Goal: Task Accomplishment & Management: Complete application form

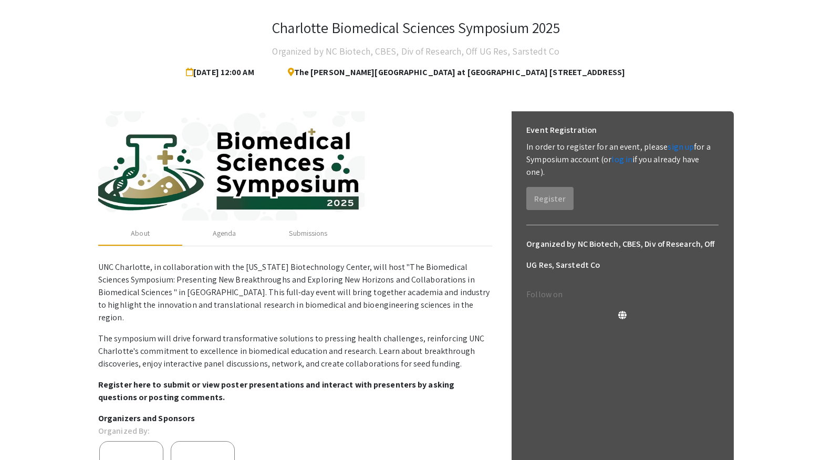
scroll to position [56, 0]
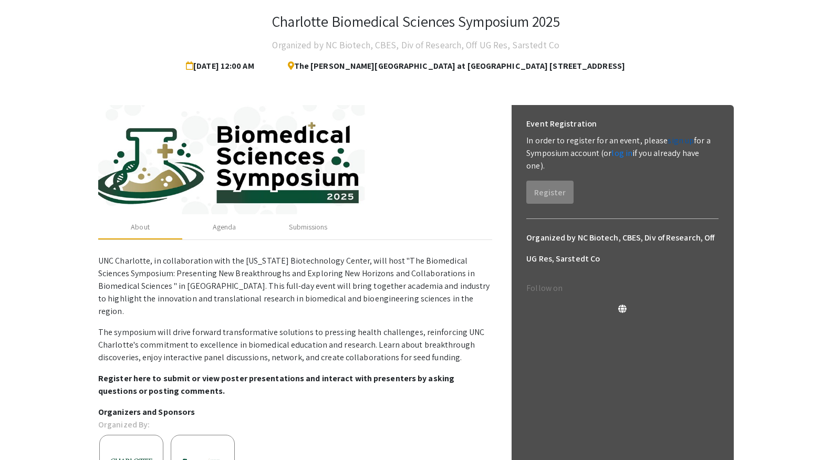
click at [685, 144] on link "sign up" at bounding box center [681, 140] width 26 height 11
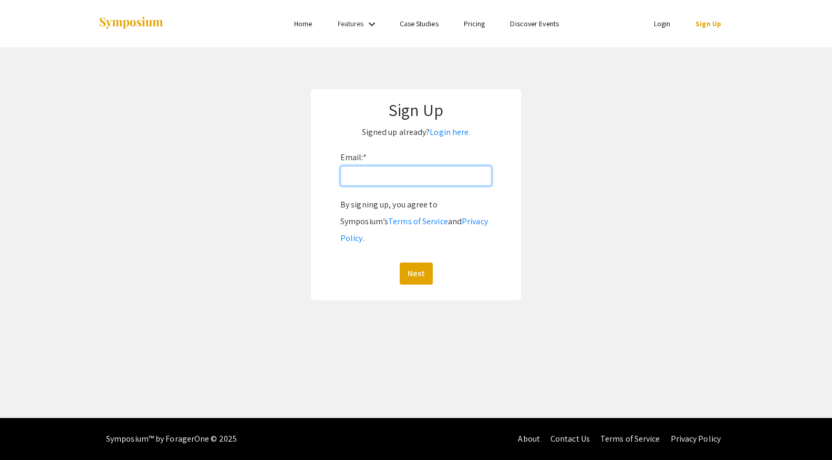
click at [370, 174] on input "Email: *" at bounding box center [415, 176] width 151 height 20
type input "[EMAIL_ADDRESS][DOMAIN_NAME]"
click at [431, 263] on button "Next" at bounding box center [416, 274] width 33 height 22
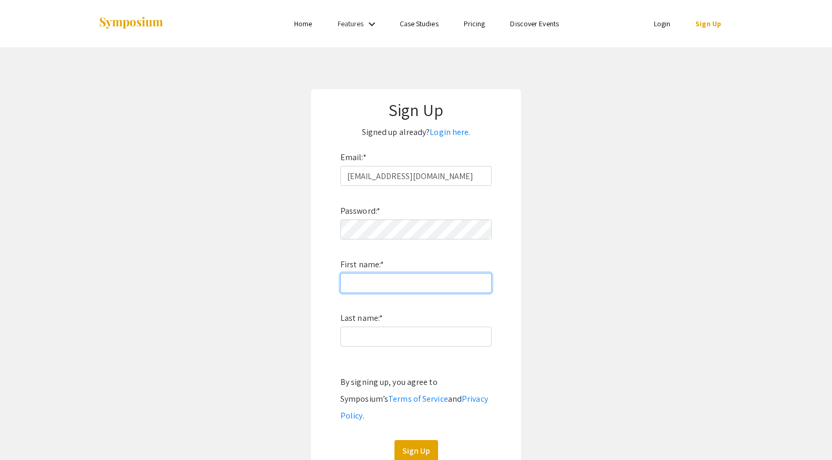
click at [391, 288] on input "First name: *" at bounding box center [415, 283] width 151 height 20
type input "Nura"
click at [373, 329] on input "Last name: *" at bounding box center [415, 337] width 151 height 20
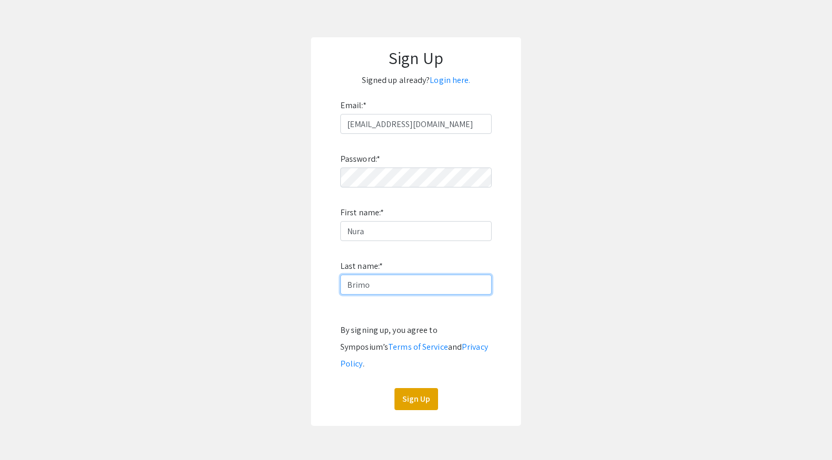
scroll to position [64, 0]
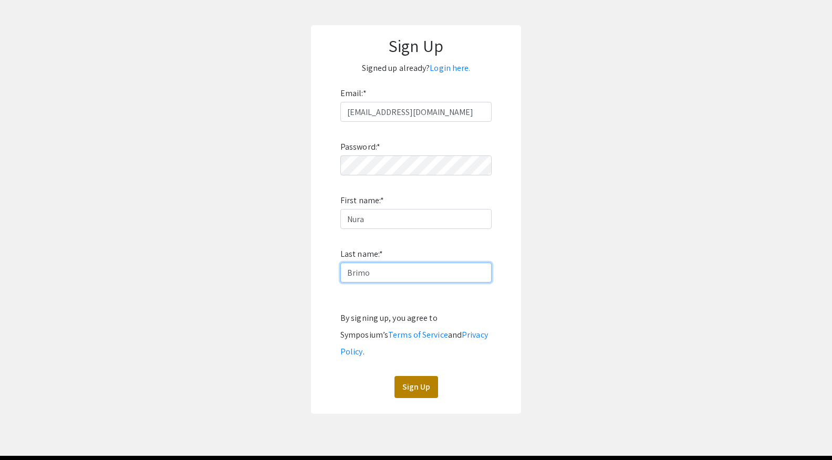
type input "Brimo"
click at [411, 376] on button "Sign Up" at bounding box center [417, 387] width 44 height 22
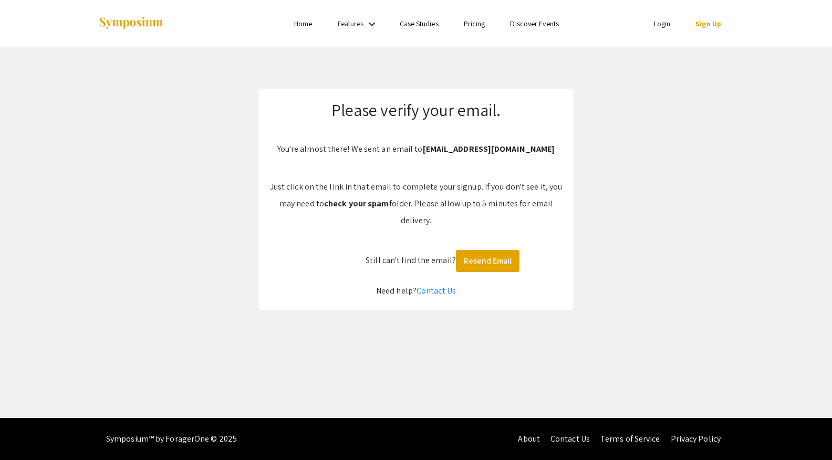
scroll to position [0, 0]
click at [482, 146] on b "[EMAIL_ADDRESS][DOMAIN_NAME]" at bounding box center [489, 148] width 132 height 11
click at [667, 22] on link "Login" at bounding box center [662, 23] width 17 height 9
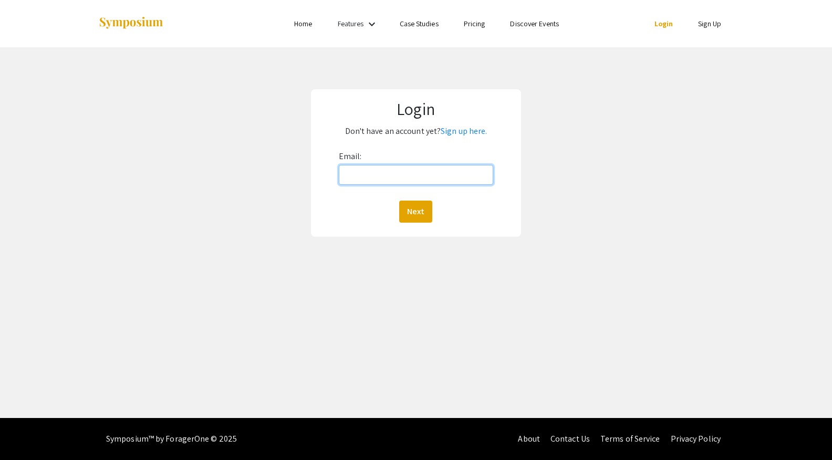
click at [361, 176] on input "Email:" at bounding box center [416, 175] width 155 height 20
type input "[EMAIL_ADDRESS][DOMAIN_NAME]"
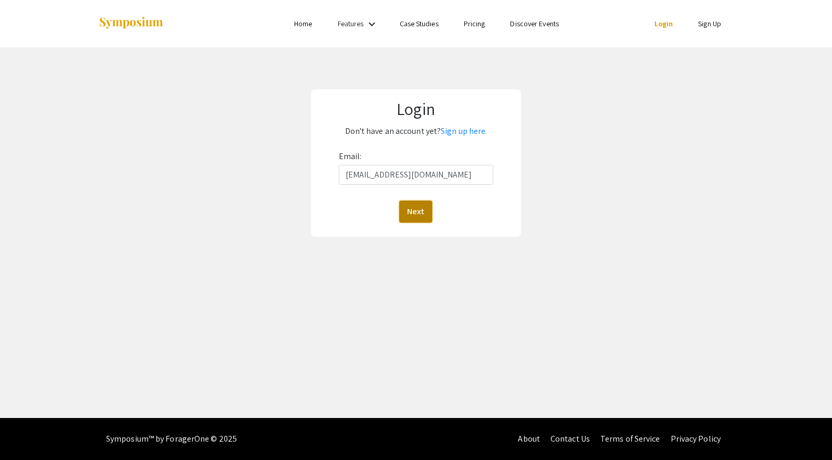
click at [423, 206] on button "Next" at bounding box center [415, 212] width 33 height 22
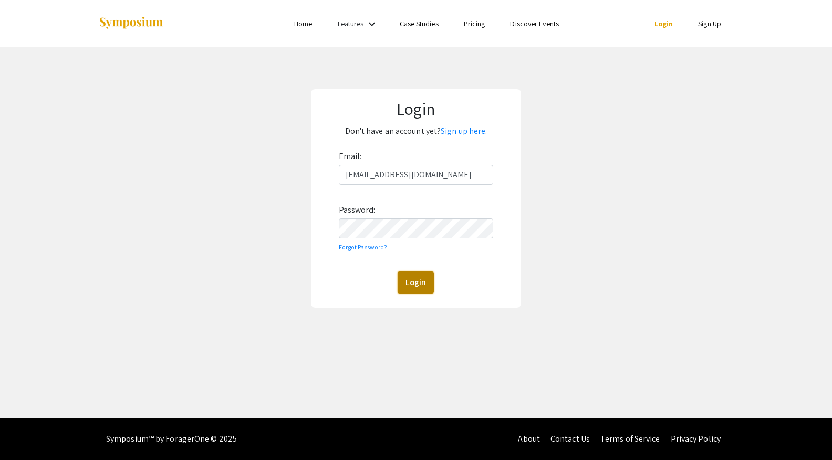
click at [423, 284] on button "Login" at bounding box center [416, 283] width 36 height 22
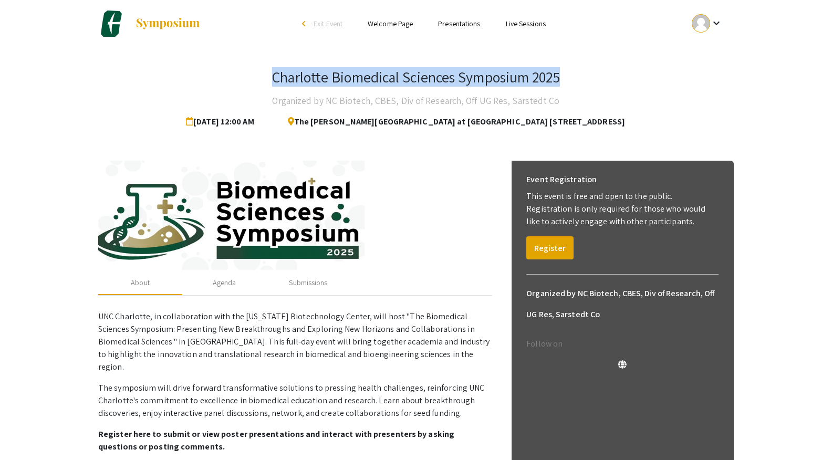
drag, startPoint x: 269, startPoint y: 79, endPoint x: 559, endPoint y: 87, distance: 290.6
click at [559, 88] on div "Charlotte Biomedical Sciences Symposium 2025" at bounding box center [415, 79] width 287 height 22
copy h3 "Charlotte Biomedical Sciences Symposium 2025"
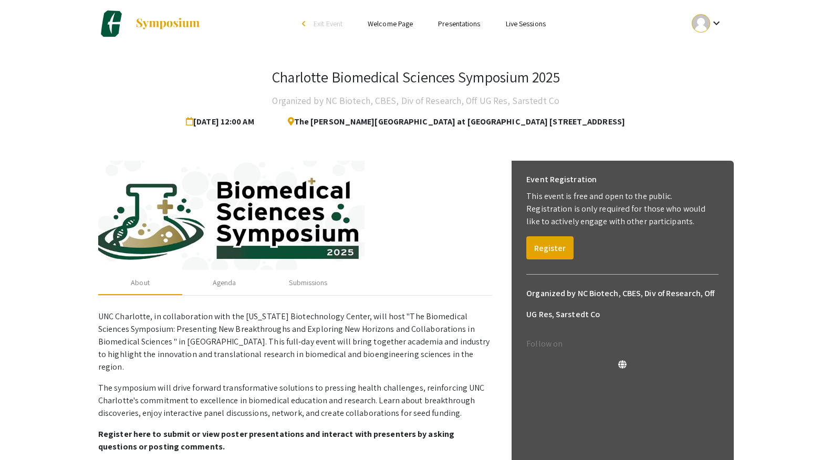
click at [662, 56] on div "Charlotte Biomedical Sciences Symposium 2025 Organized by NC Biotech, CBES, Div…" at bounding box center [415, 350] width 651 height 606
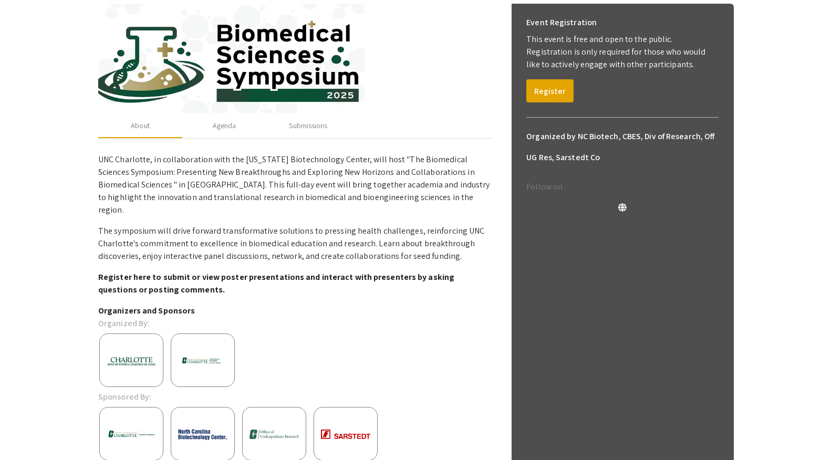
scroll to position [222, 0]
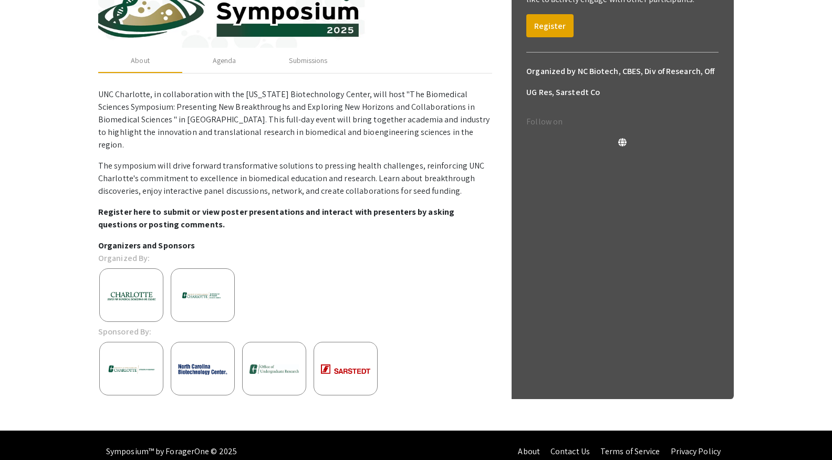
click at [163, 240] on p "Organizers and Sponsors" at bounding box center [295, 246] width 394 height 13
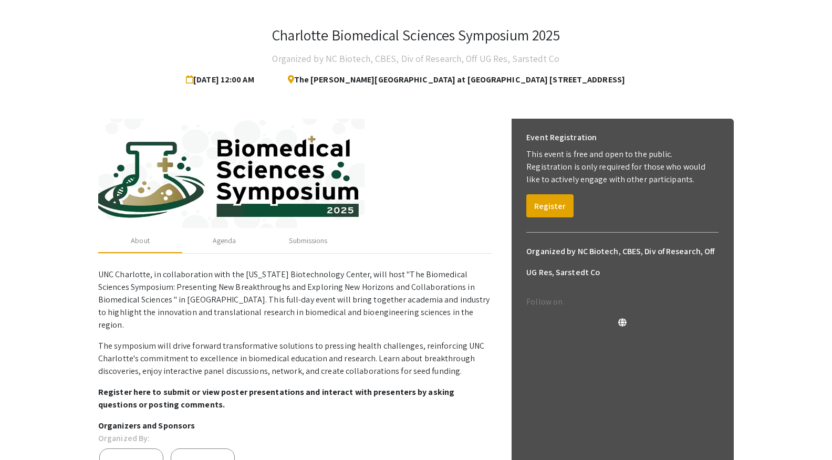
scroll to position [26, 0]
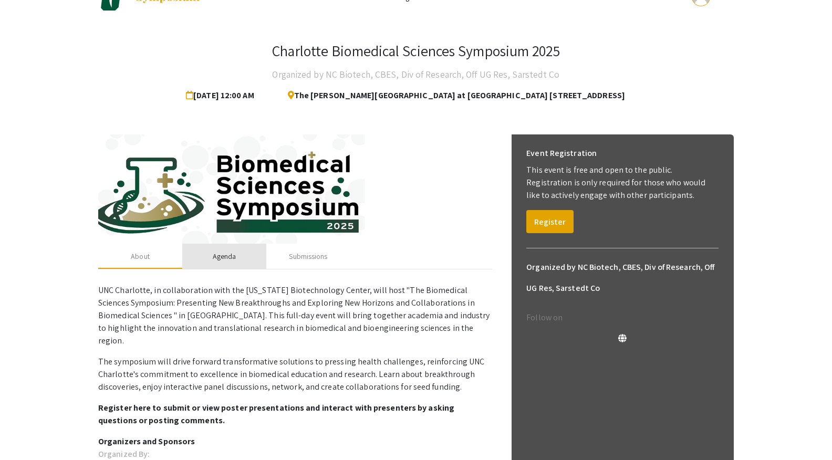
click at [208, 257] on div "Agenda" at bounding box center [224, 256] width 84 height 25
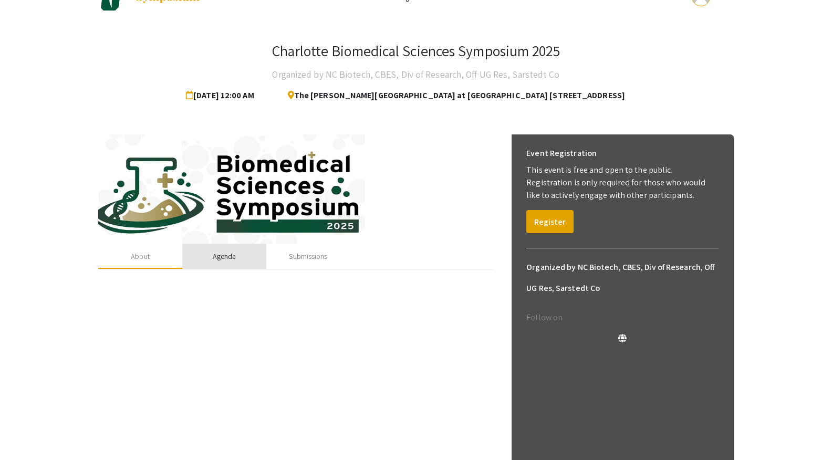
scroll to position [0, 0]
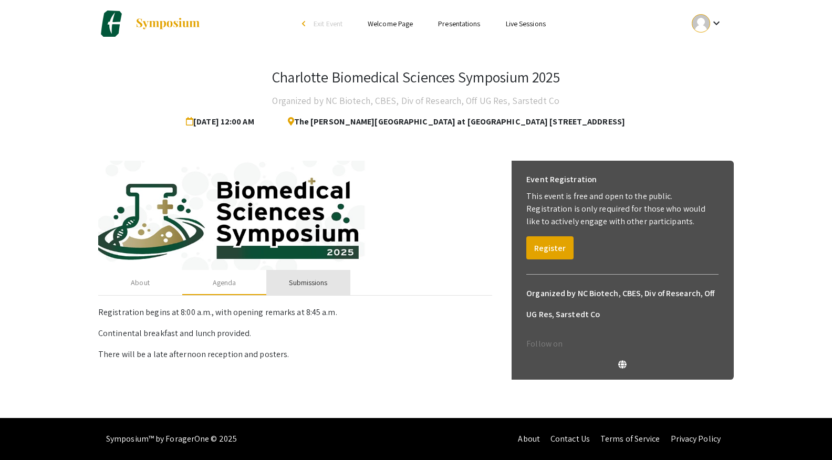
click at [306, 277] on div "Submissions" at bounding box center [308, 282] width 38 height 11
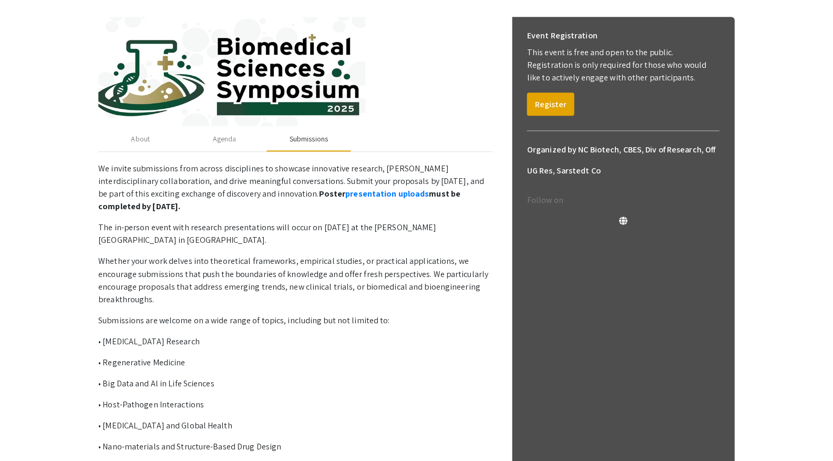
scroll to position [141, 0]
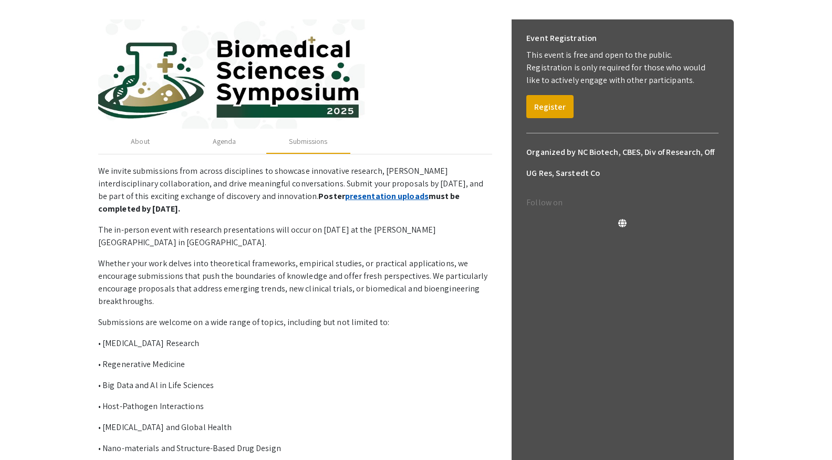
click at [345, 196] on link "presentation uploads" at bounding box center [387, 196] width 84 height 11
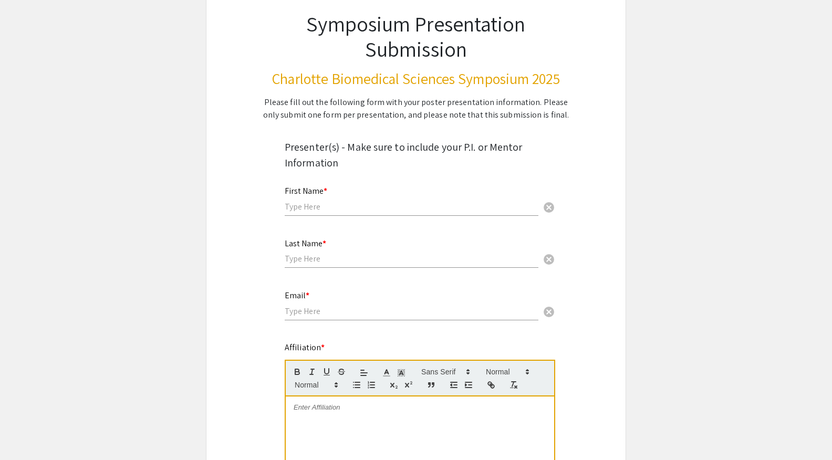
scroll to position [91, 0]
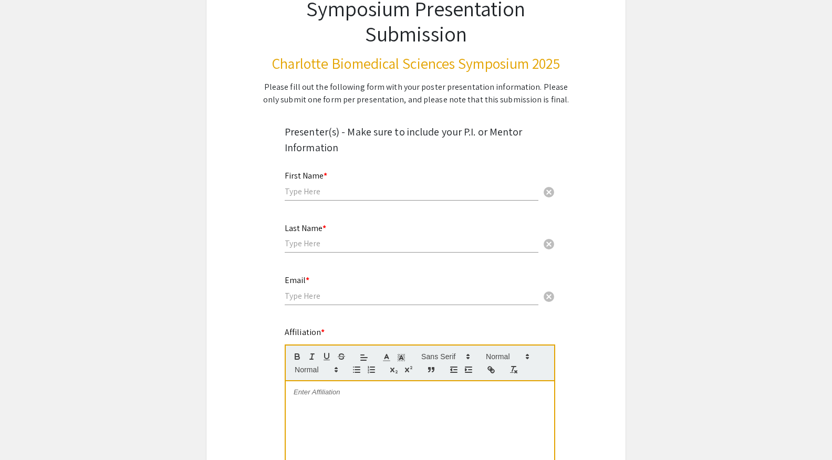
click at [342, 193] on input "text" at bounding box center [412, 191] width 254 height 11
type input "Nura"
type input "Brimo"
type input "[EMAIL_ADDRESS][DOMAIN_NAME]"
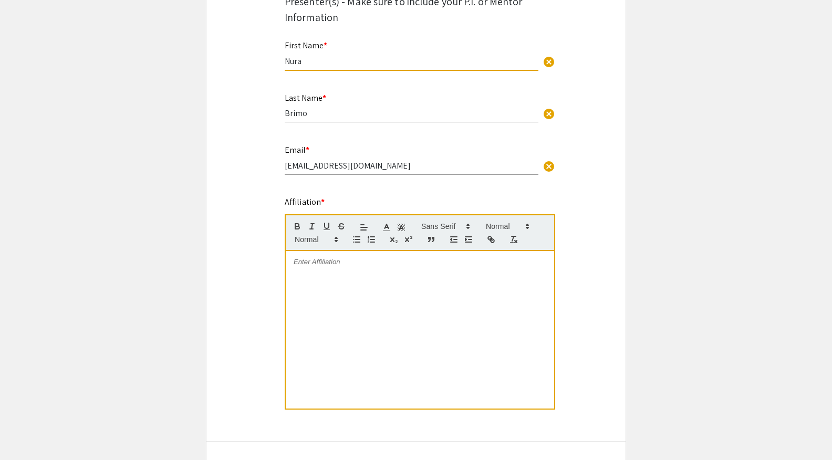
scroll to position [229, 0]
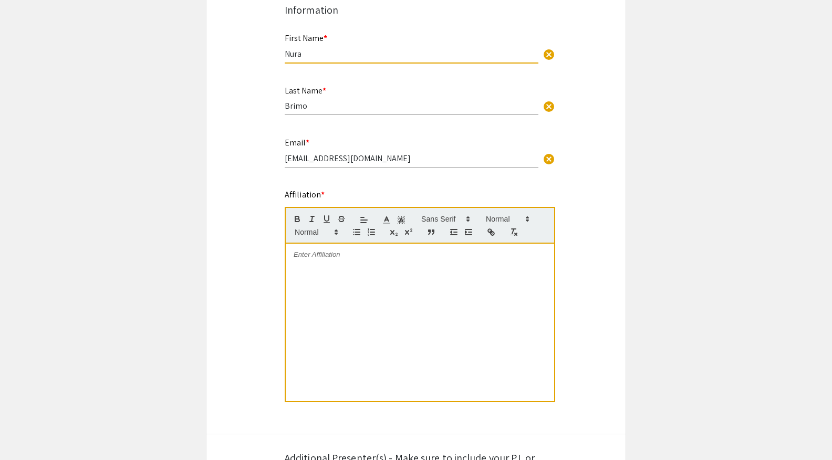
click at [352, 273] on div at bounding box center [420, 323] width 268 height 158
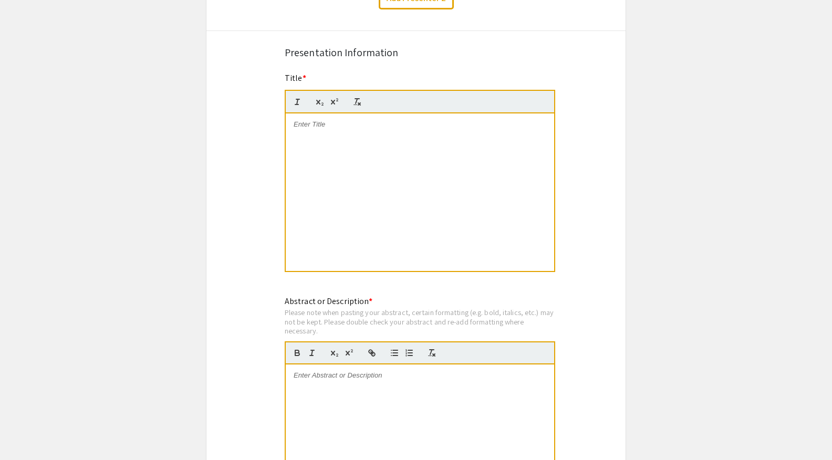
scroll to position [753, 0]
click at [367, 187] on div at bounding box center [420, 193] width 268 height 158
click at [385, 145] on div "To enrich screen reader interactions, please activate Accessibility in Grammarl…" at bounding box center [420, 193] width 268 height 158
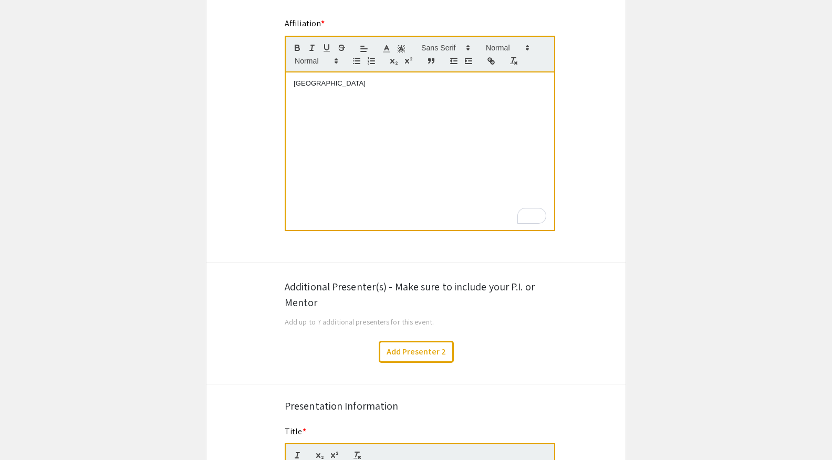
scroll to position [398, 0]
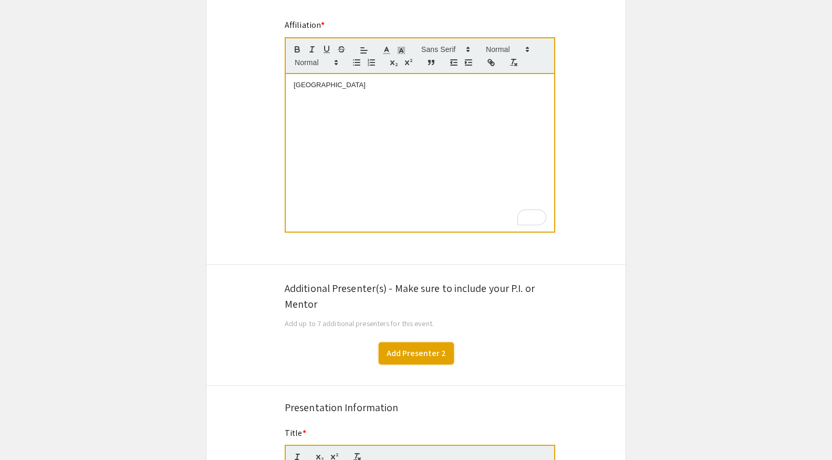
click at [419, 352] on button "Add Presenter 2" at bounding box center [416, 354] width 75 height 22
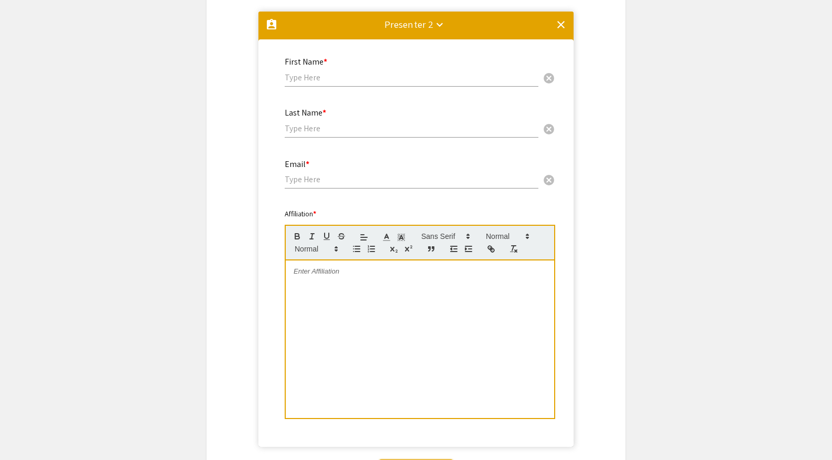
scroll to position [728, 0]
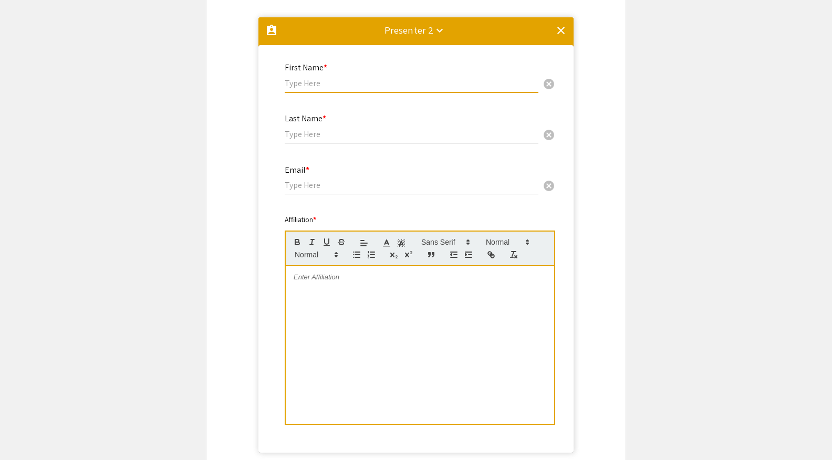
click at [316, 85] on input "text" at bounding box center [412, 83] width 254 height 11
paste input "Mingru Li,"
drag, startPoint x: 327, startPoint y: 85, endPoint x: 312, endPoint y: 84, distance: 15.3
click at [312, 84] on input "Mingru Li," at bounding box center [412, 83] width 254 height 11
type input "Mingru"
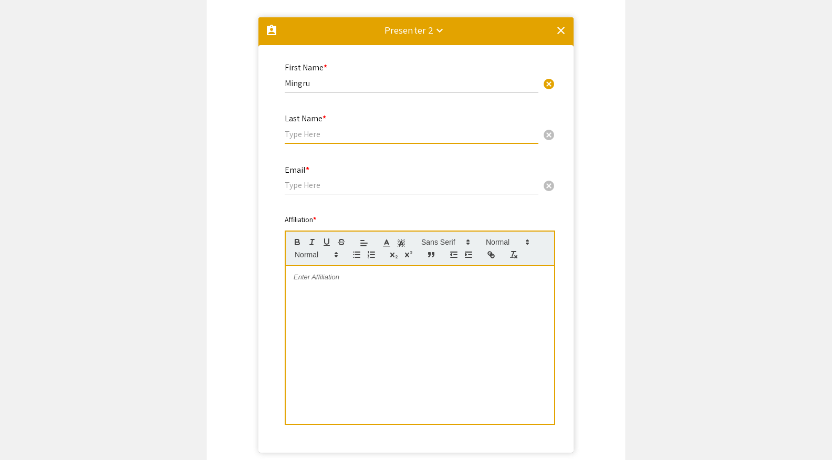
click at [307, 134] on input "text" at bounding box center [412, 134] width 254 height 11
paste input "Li,"
type input "Li"
click at [315, 186] on input "email" at bounding box center [412, 185] width 254 height 11
paste input "mingru.li@duke.edu"
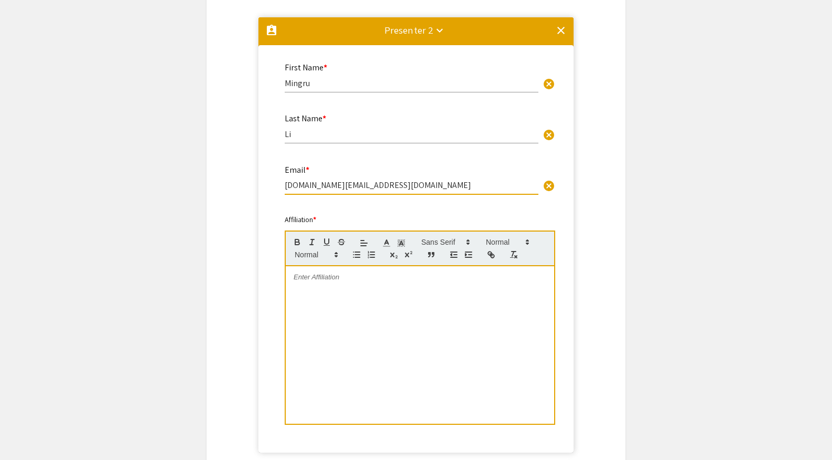
type input "mingru.li@duke.edu"
click at [334, 311] on div at bounding box center [420, 345] width 268 height 158
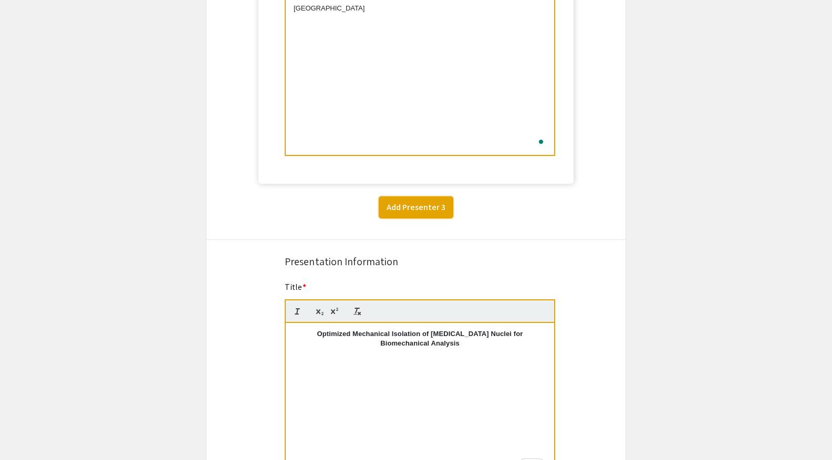
click at [400, 211] on button "Add Presenter 3" at bounding box center [416, 207] width 75 height 22
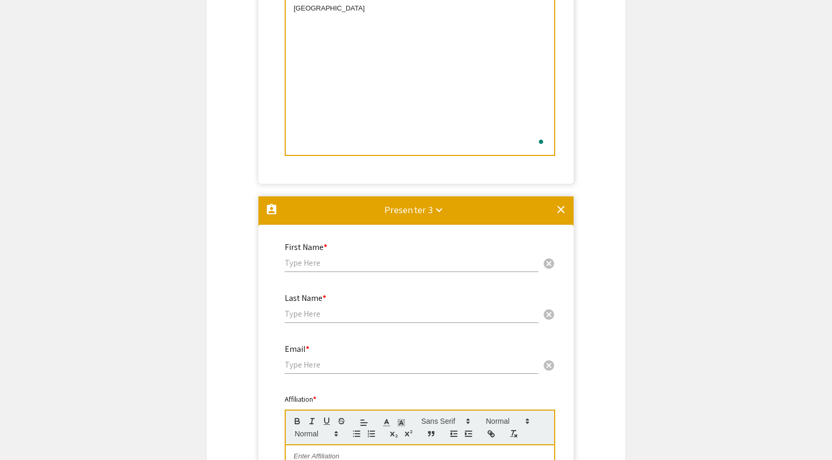
scroll to position [1195, 0]
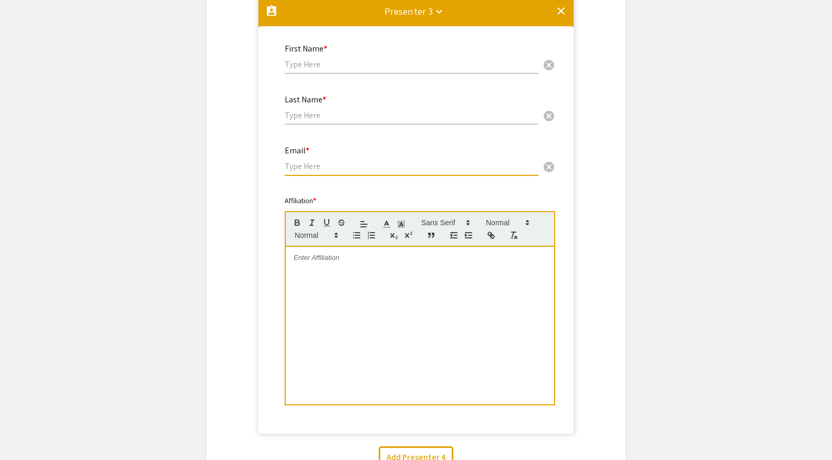
click at [311, 171] on input "email" at bounding box center [412, 166] width 254 height 11
paste input "christoph.schmidt@duke.edu"
type input "christoph.schmidt@duke.edu"
click at [359, 282] on div at bounding box center [420, 326] width 268 height 158
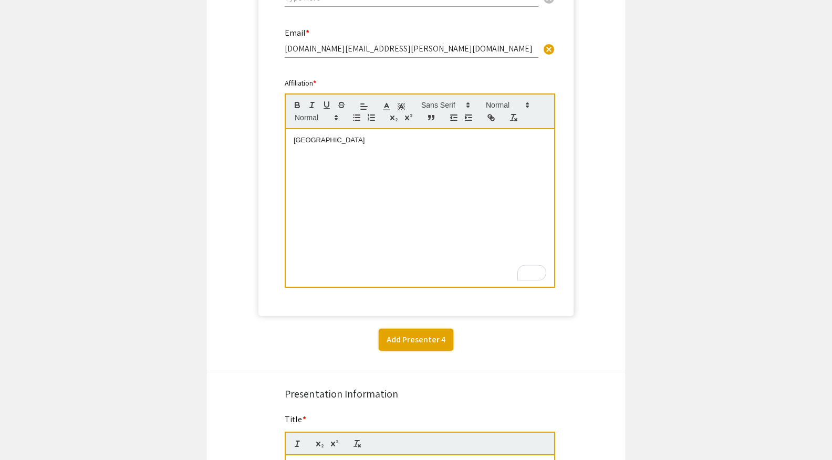
click at [411, 351] on button "Add Presenter 4" at bounding box center [416, 340] width 75 height 22
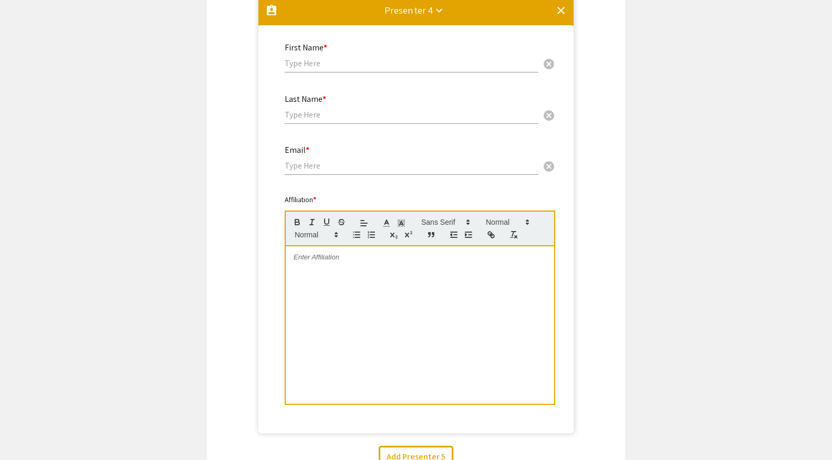
click at [325, 66] on input "text" at bounding box center [412, 63] width 254 height 11
paste input "Paul A Janmey"
drag, startPoint x: 346, startPoint y: 65, endPoint x: 308, endPoint y: 64, distance: 37.8
click at [308, 64] on input "Paul A Janmey" at bounding box center [412, 63] width 254 height 11
type input "Paul A"
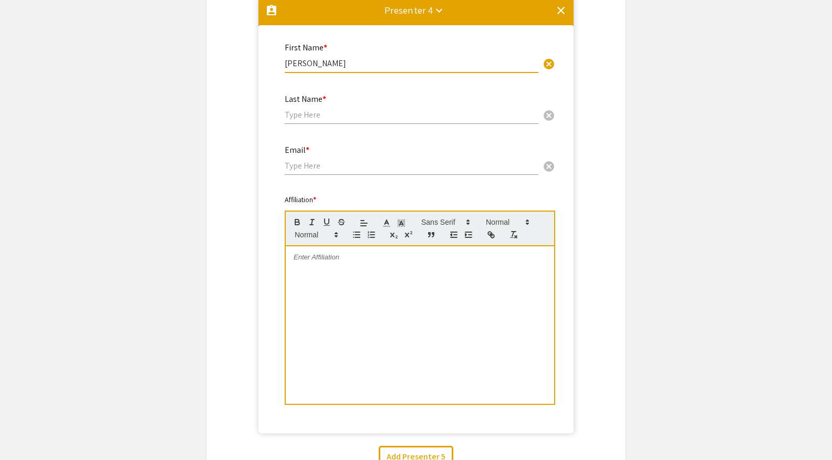
click at [318, 120] on input "text" at bounding box center [412, 114] width 254 height 11
paste input "Janmey"
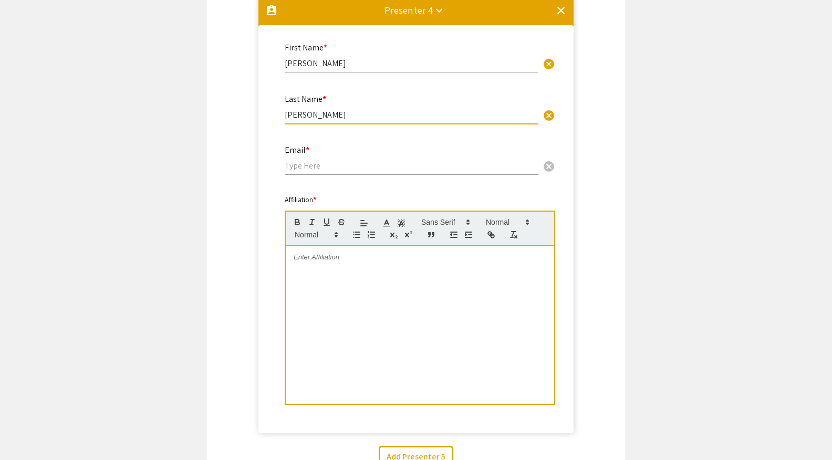
type input "Janmey"
click at [322, 169] on input "email" at bounding box center [412, 165] width 254 height 11
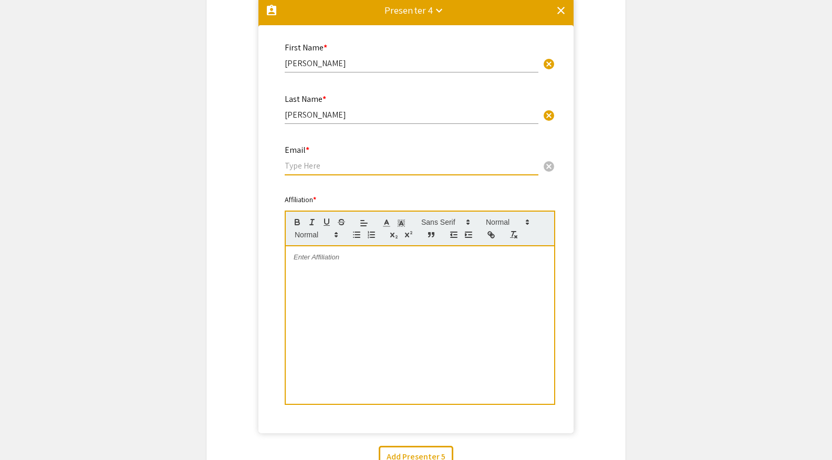
paste input "janmey@pennmedicine.upenn.edu"
type input "janmey@pennmedicine.upenn.edu"
click at [347, 294] on div at bounding box center [420, 325] width 268 height 158
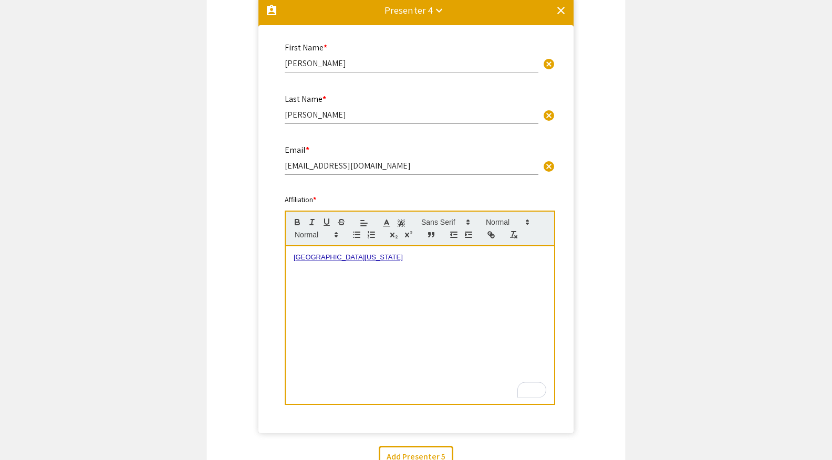
click at [330, 261] on link "University of Pennsylvania" at bounding box center [348, 257] width 109 height 8
drag, startPoint x: 402, startPoint y: 265, endPoint x: 263, endPoint y: 262, distance: 138.7
click at [263, 262] on mat-card "First Name * Paul A cancel This field is required. Last Name * Janmey cancel Th…" at bounding box center [415, 229] width 315 height 408
click at [308, 237] on span at bounding box center [315, 235] width 51 height 13
click at [491, 315] on div "University of Pennsylvania" at bounding box center [420, 325] width 268 height 158
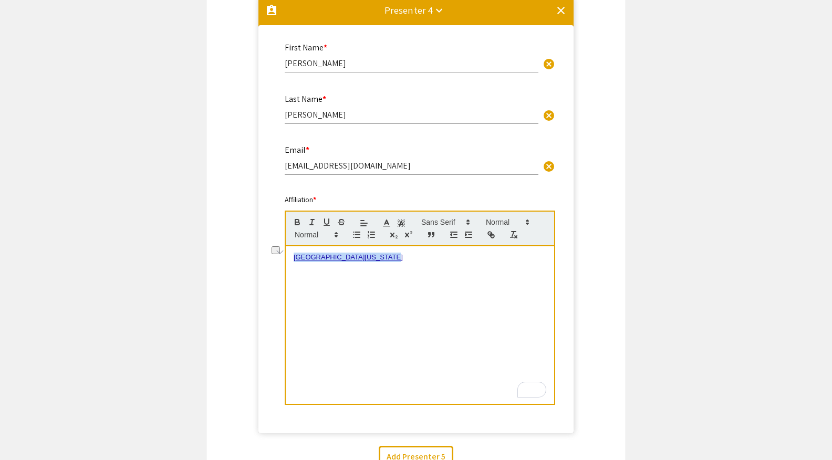
drag, startPoint x: 384, startPoint y: 263, endPoint x: 238, endPoint y: 258, distance: 145.6
click at [326, 272] on p "To enrich screen reader interactions, please activate Accessibility in Grammarl…" at bounding box center [420, 267] width 253 height 9
drag, startPoint x: 390, startPoint y: 258, endPoint x: 203, endPoint y: 260, distance: 187.0
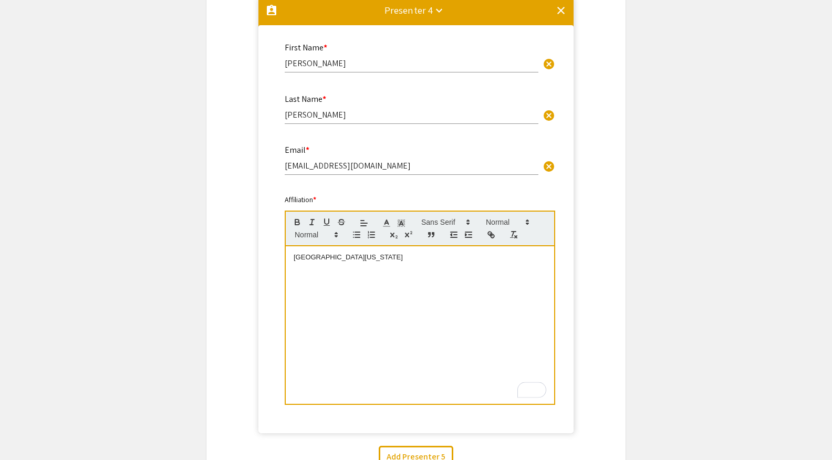
drag, startPoint x: 392, startPoint y: 255, endPoint x: 219, endPoint y: 253, distance: 172.8
drag, startPoint x: 399, startPoint y: 269, endPoint x: 250, endPoint y: 267, distance: 148.7
drag, startPoint x: 385, startPoint y: 263, endPoint x: 265, endPoint y: 263, distance: 120.3
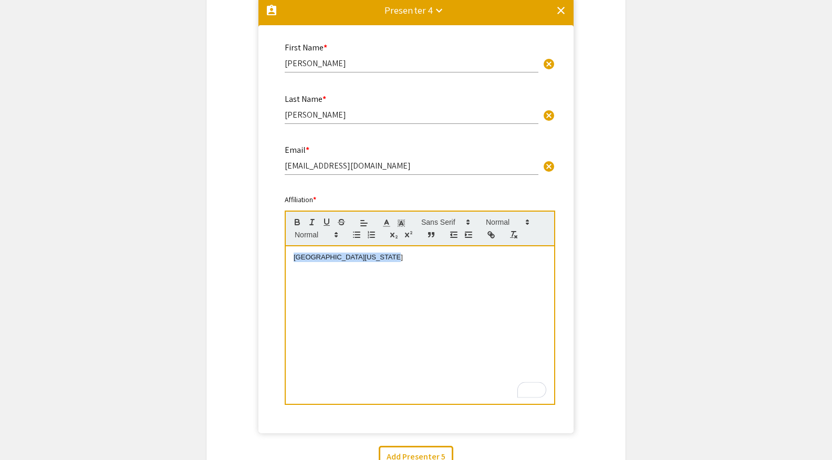
click at [265, 263] on mat-card "First Name * Paul A cancel This field is required. Last Name * Janmey cancel Th…" at bounding box center [415, 229] width 315 height 408
copy p "University of Pennsylvania"
click at [399, 293] on div "University of Pennsylvania" at bounding box center [420, 325] width 268 height 158
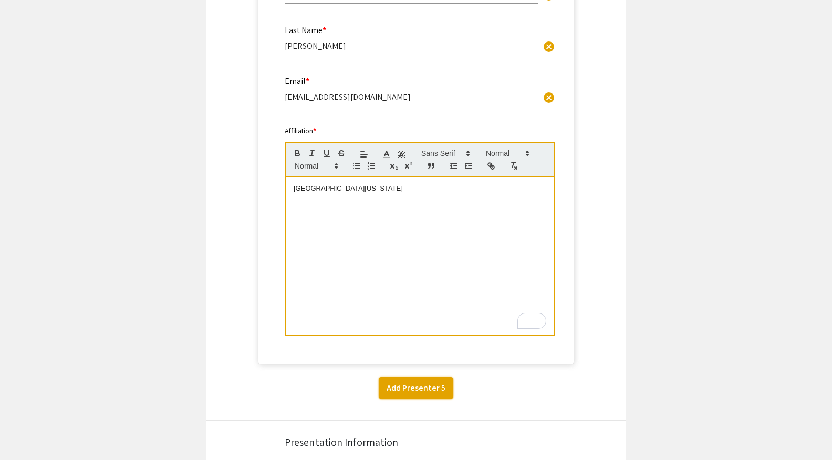
click at [418, 387] on button "Add Presenter 5" at bounding box center [416, 388] width 75 height 22
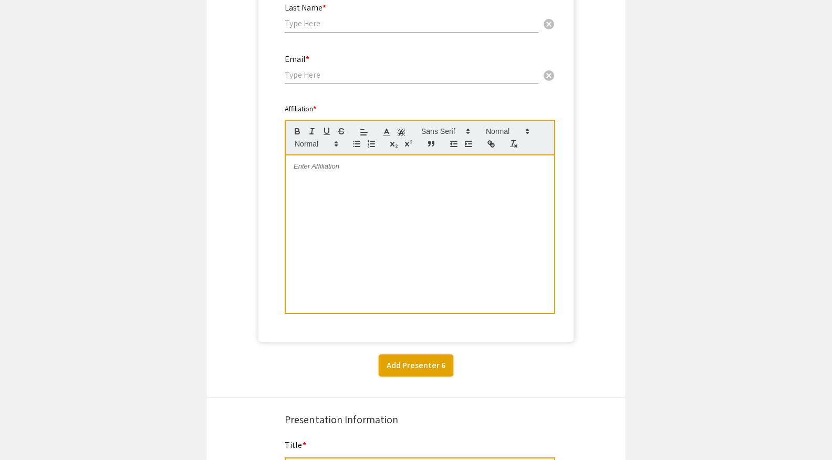
scroll to position [2215, 0]
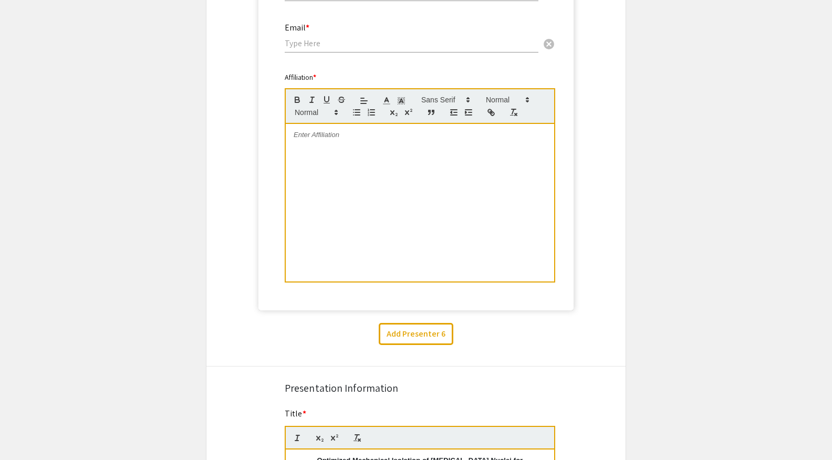
click at [366, 201] on div at bounding box center [420, 203] width 268 height 158
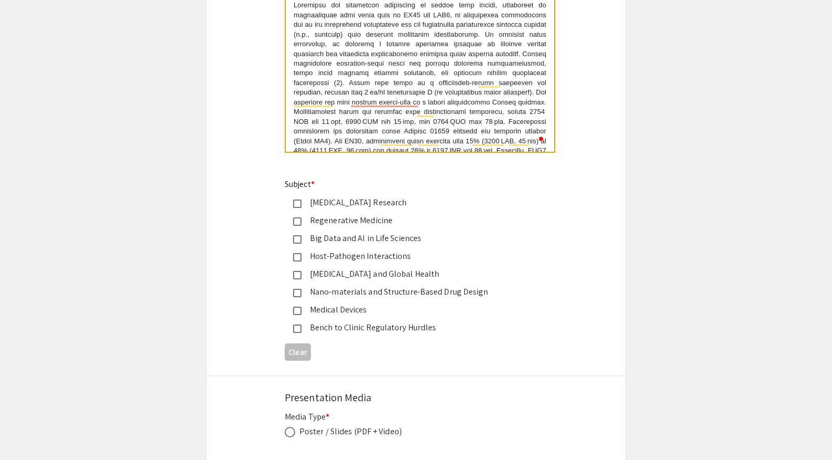
scroll to position [88, 0]
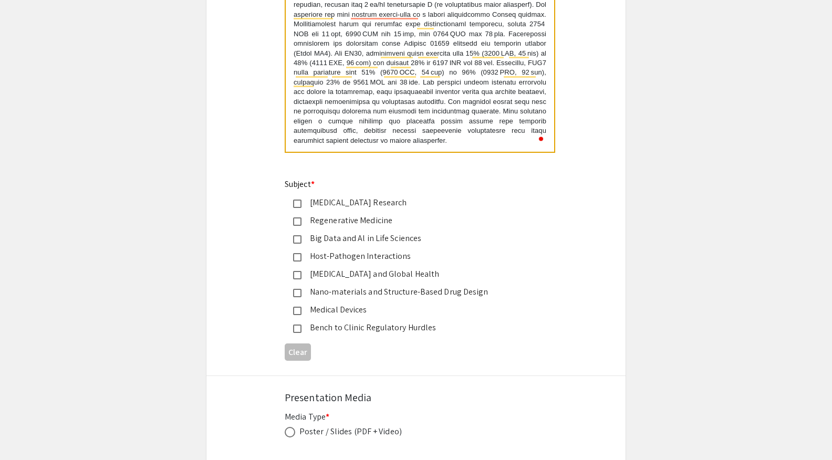
click at [301, 207] on mat-pseudo-checkbox at bounding box center [297, 204] width 8 height 8
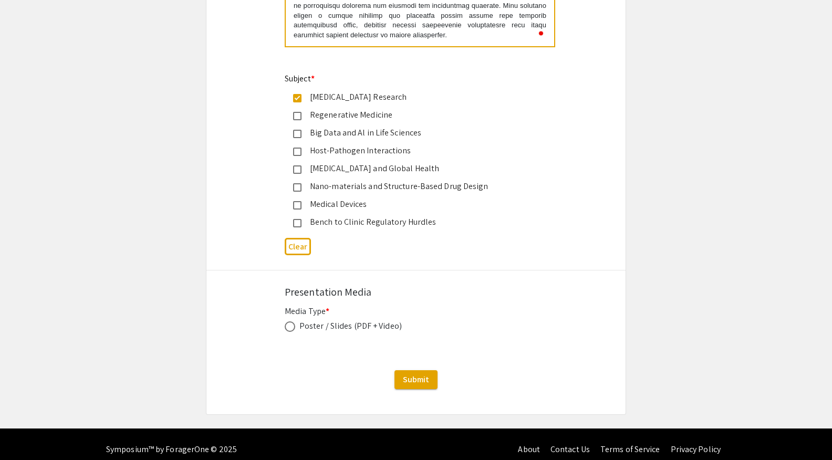
scroll to position [3043, 0]
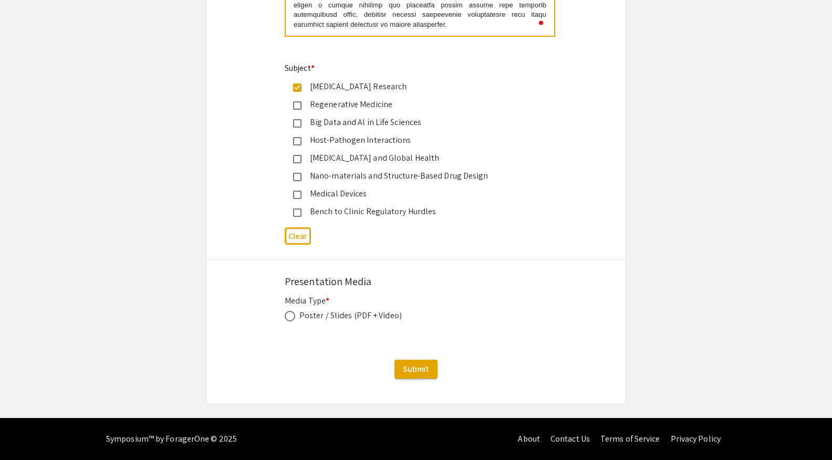
click at [290, 318] on span at bounding box center [290, 316] width 11 height 11
click at [290, 318] on input "radio" at bounding box center [290, 316] width 11 height 11
radio input "true"
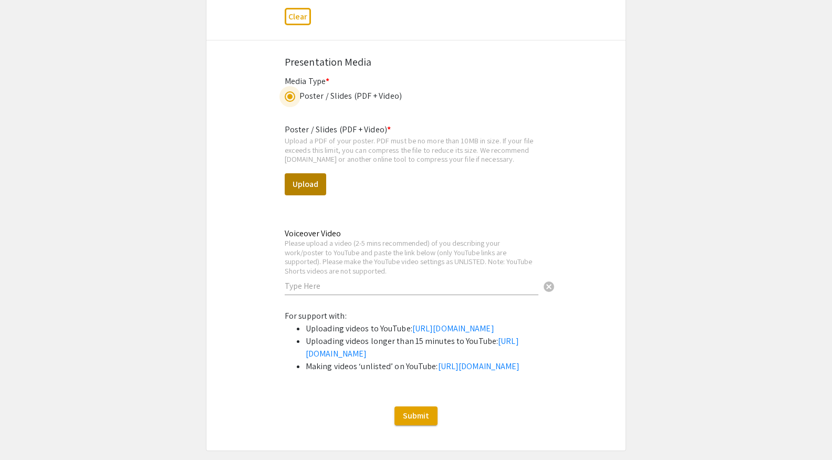
scroll to position [3261, 0]
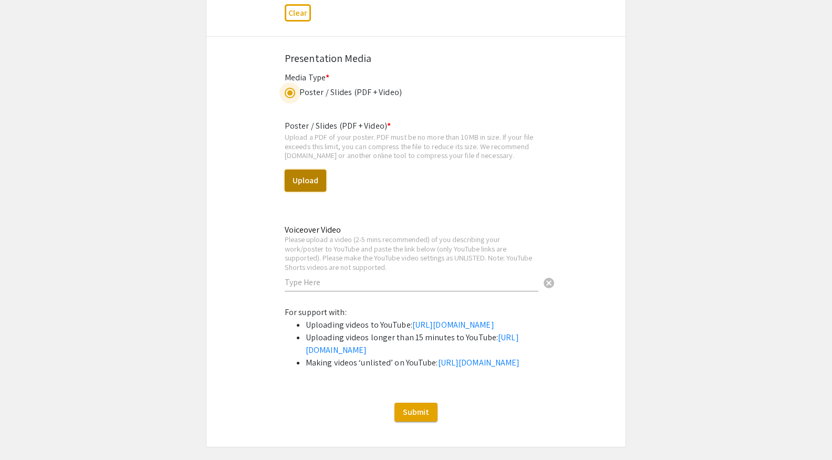
click at [307, 189] on button "Upload" at bounding box center [305, 181] width 41 height 22
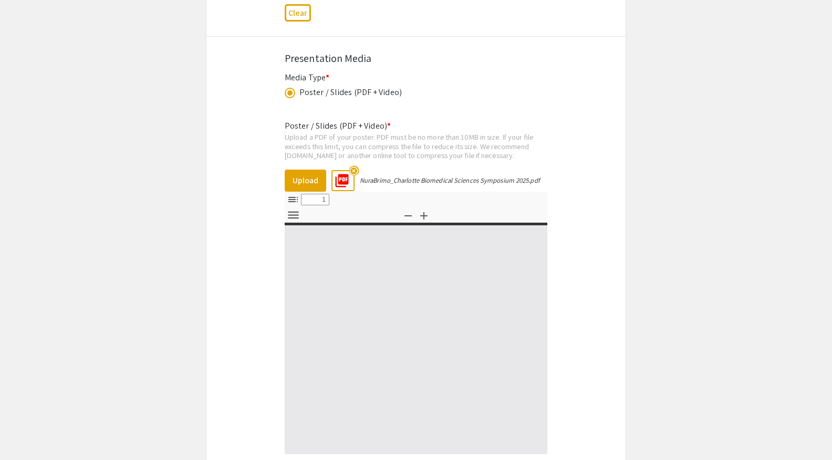
select select "custom"
type input "0"
select select "custom"
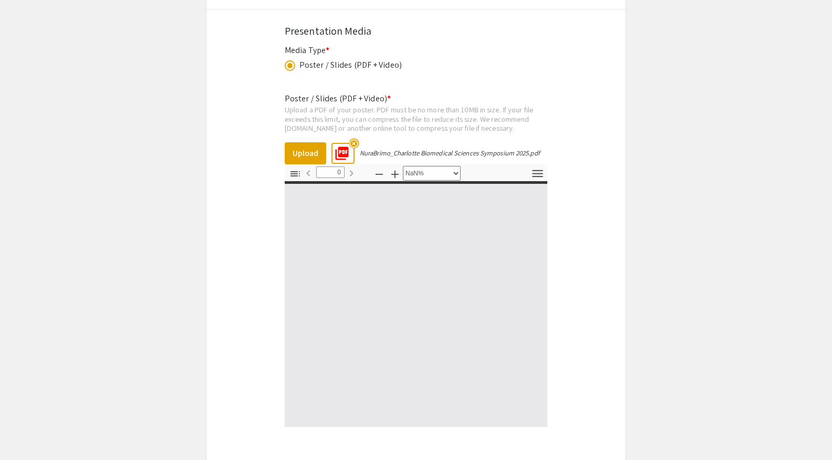
type input "1"
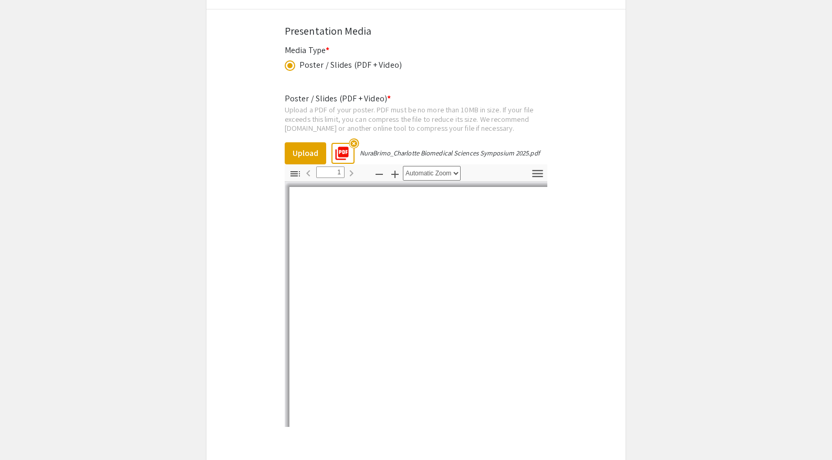
select select "auto"
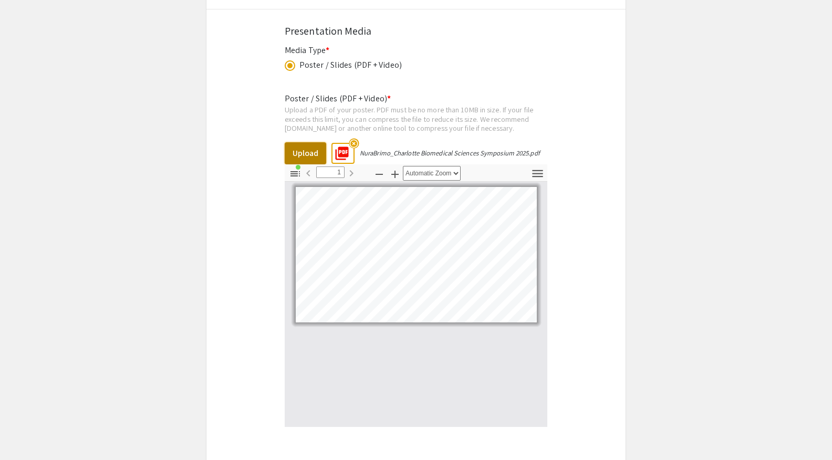
click at [318, 160] on button "Upload" at bounding box center [305, 153] width 41 height 22
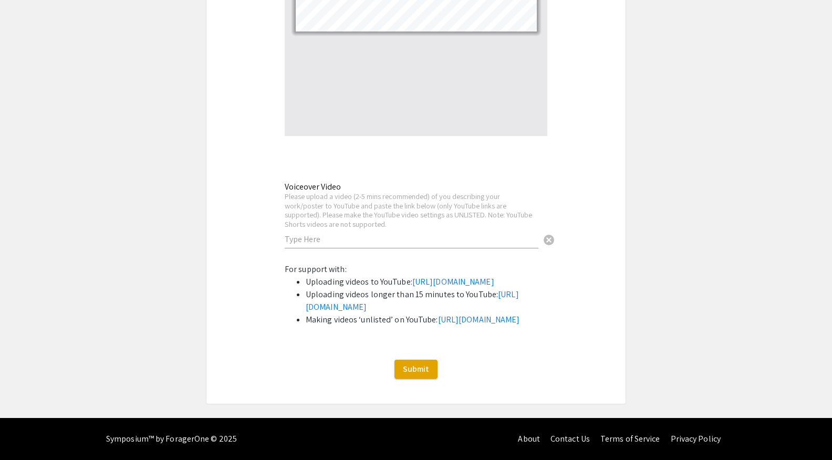
scroll to position [3630, 0]
click at [357, 183] on div "Voiceover Video Please upload a video (2-5 mins recommended) of you describing …" at bounding box center [412, 210] width 254 height 77
click at [353, 234] on input "text" at bounding box center [412, 239] width 254 height 11
drag, startPoint x: 286, startPoint y: 142, endPoint x: 355, endPoint y: 140, distance: 68.8
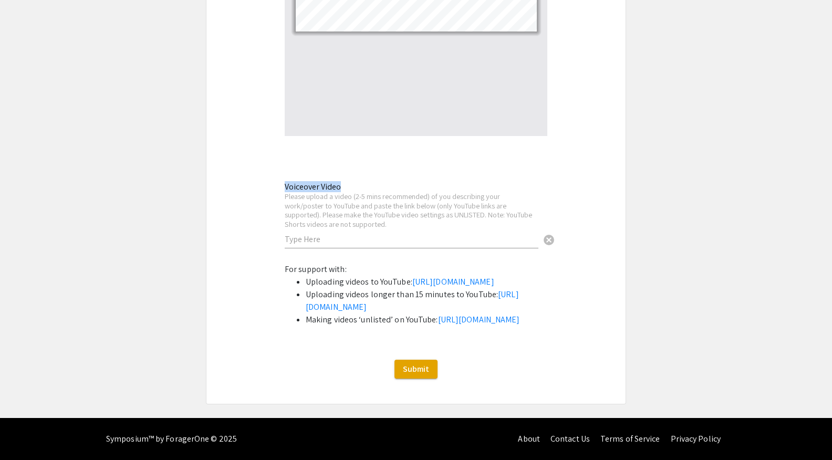
click at [355, 172] on div "Voiceover Video Please upload a video (2-5 mins recommended) of you describing …" at bounding box center [412, 210] width 254 height 77
click at [300, 234] on input "text" at bounding box center [412, 239] width 254 height 11
paste input "Measuring the mechanical properties of cancer cell nuclei, especially in gliobl…"
click at [385, 234] on input "text" at bounding box center [412, 239] width 254 height 11
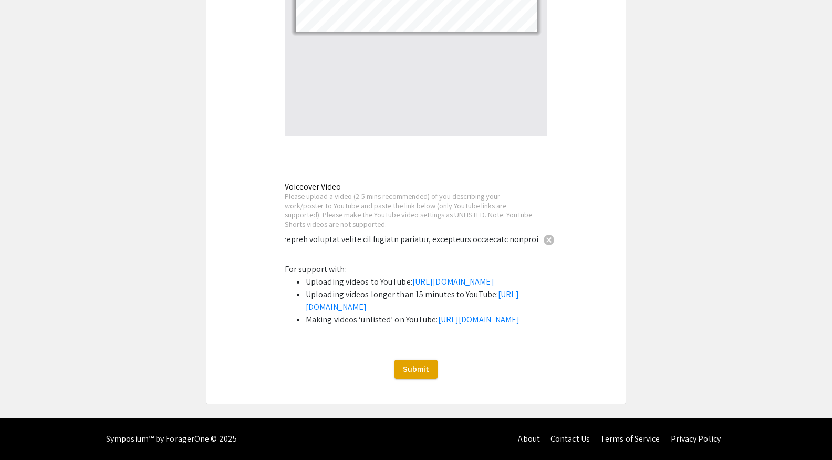
scroll to position [0, 4302]
type input "Measuring the mechanical properties of cancer cell nuclei, especially in gliobl…"
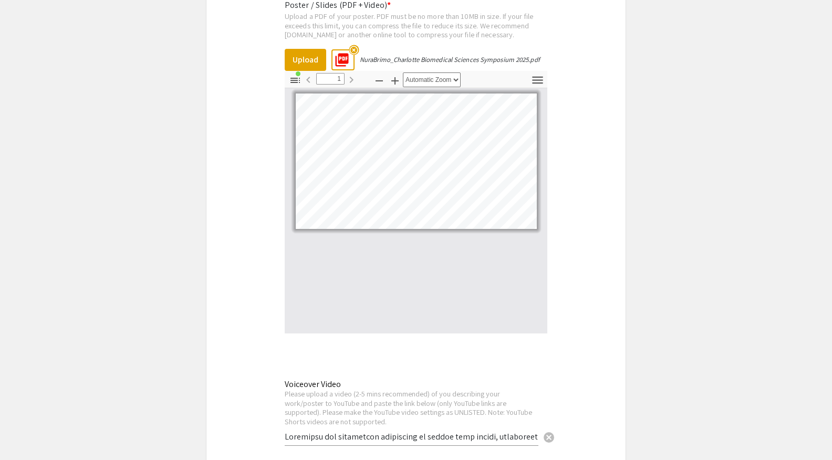
scroll to position [3310, 0]
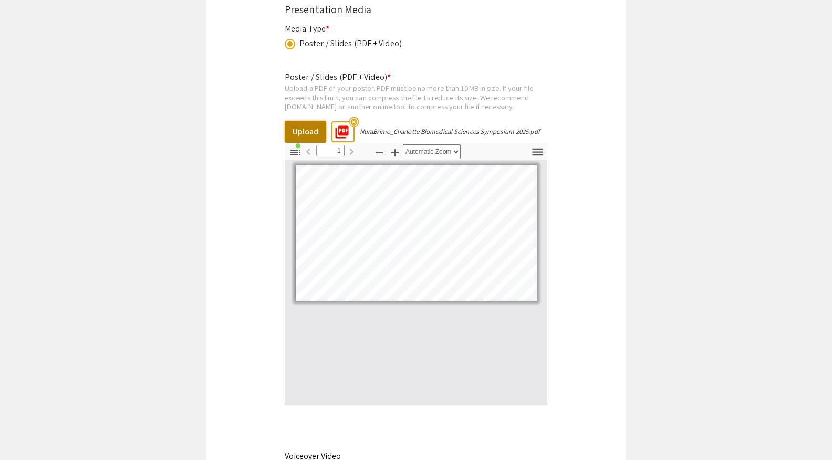
click at [317, 137] on button "Upload" at bounding box center [305, 132] width 41 height 22
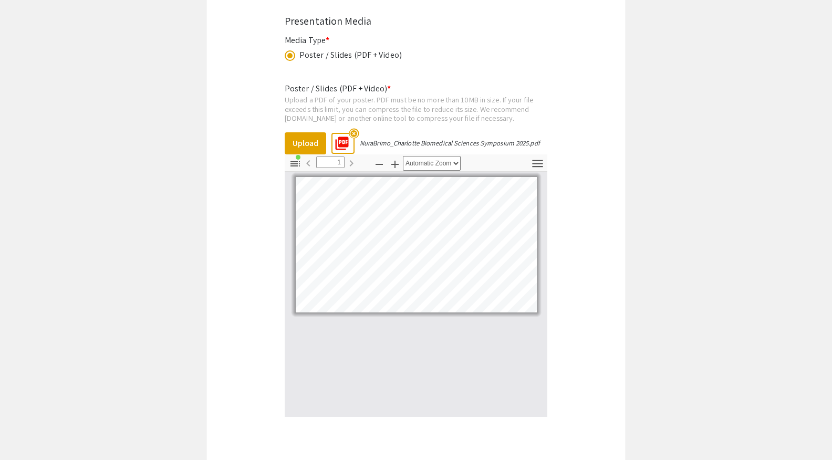
scroll to position [3299, 0]
click at [374, 93] on mat-label "Poster / Slides (PDF + Video) *" at bounding box center [338, 87] width 106 height 11
copy mat-label "Video"
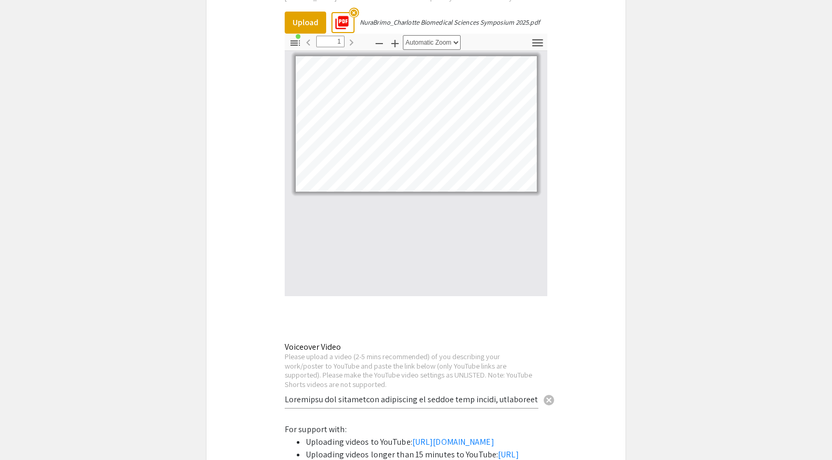
scroll to position [3403, 0]
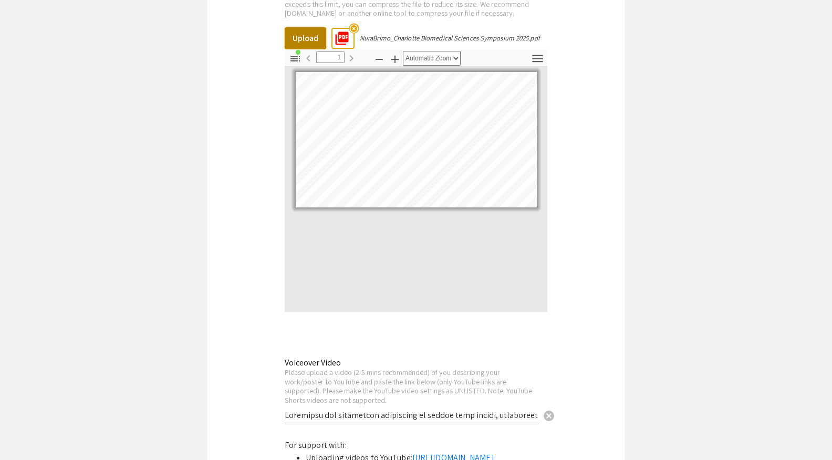
click at [304, 42] on button "Upload" at bounding box center [305, 38] width 41 height 22
click at [296, 44] on button "Upload" at bounding box center [305, 38] width 41 height 22
type input "0"
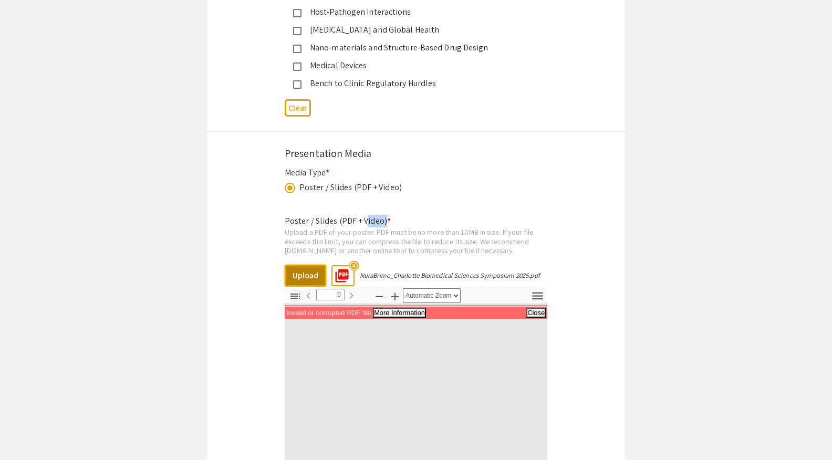
scroll to position [3358, 0]
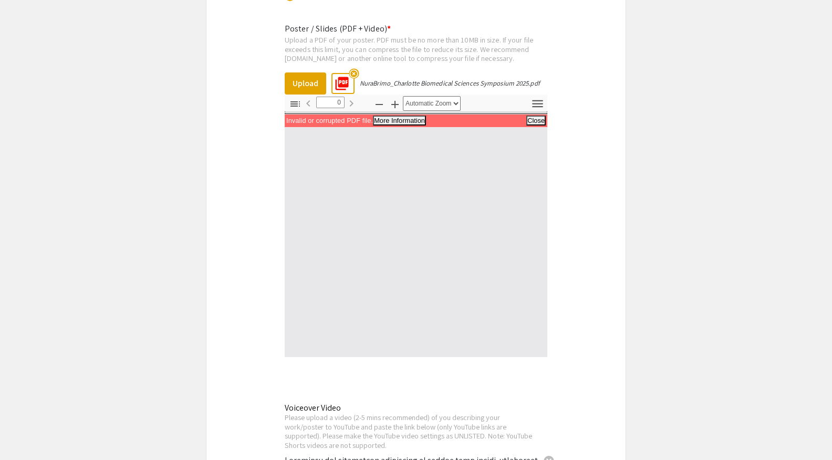
click at [424, 63] on div "Upload a PDF of your poster. PDF must be no more than 10MB in size. If your fil…" at bounding box center [416, 49] width 263 height 28
click at [388, 127] on div "Invalid or corrupted PDF file. More Information Less Information Close PDF.js v…" at bounding box center [416, 120] width 263 height 13
click at [531, 124] on button "Close" at bounding box center [536, 120] width 18 height 9
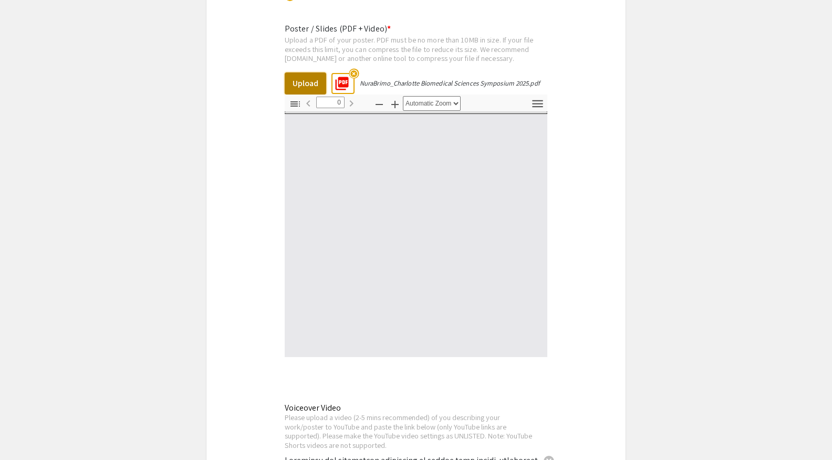
click at [302, 87] on button "Upload" at bounding box center [305, 83] width 41 height 22
click at [305, 91] on button "Upload" at bounding box center [305, 83] width 41 height 22
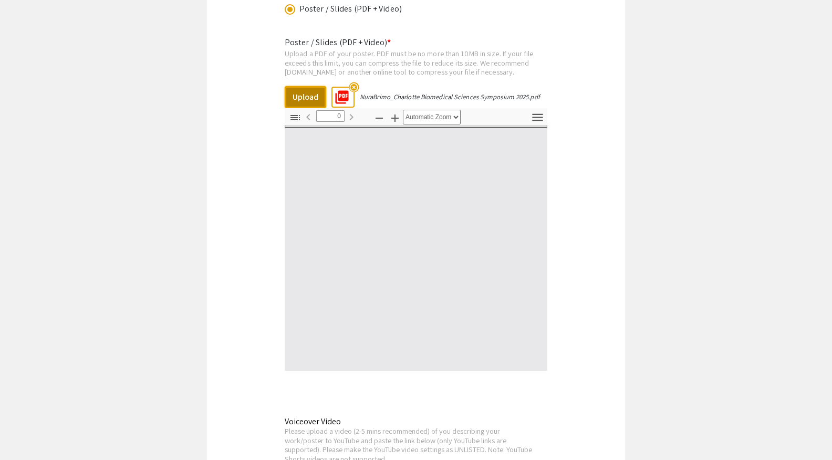
scroll to position [3256, 0]
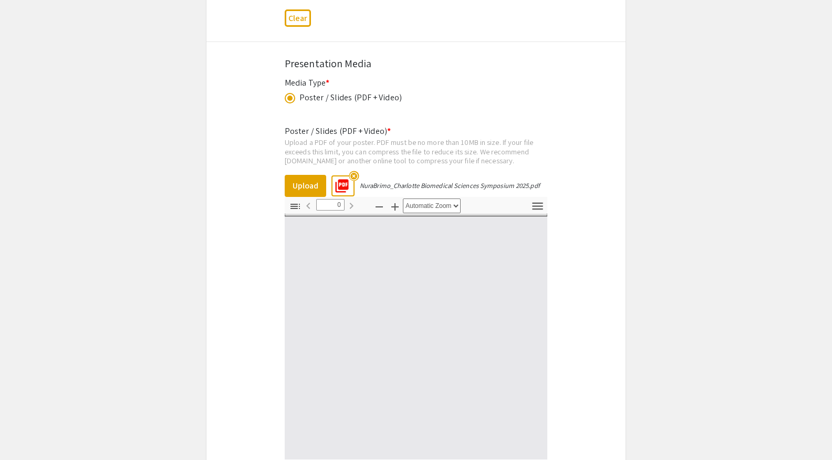
click at [346, 191] on mat-icon "picture_as_pdf" at bounding box center [339, 183] width 16 height 16
click at [358, 181] on mat-icon "highlight_off" at bounding box center [354, 176] width 10 height 10
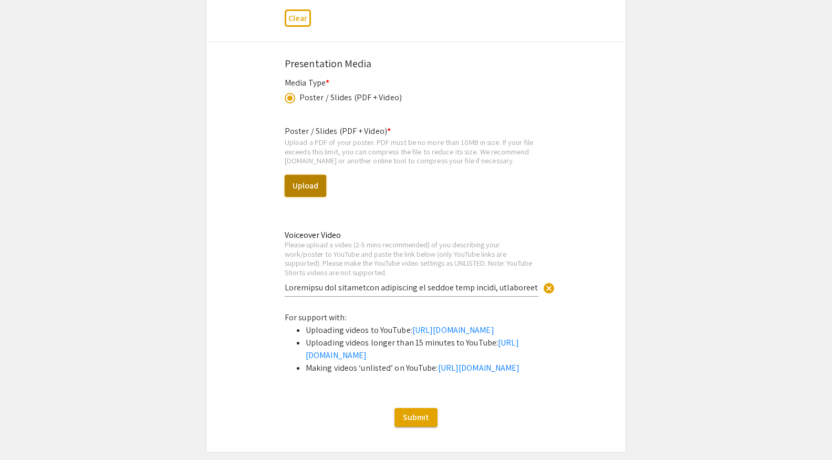
click at [319, 193] on button "Upload" at bounding box center [305, 186] width 41 height 22
select select "custom"
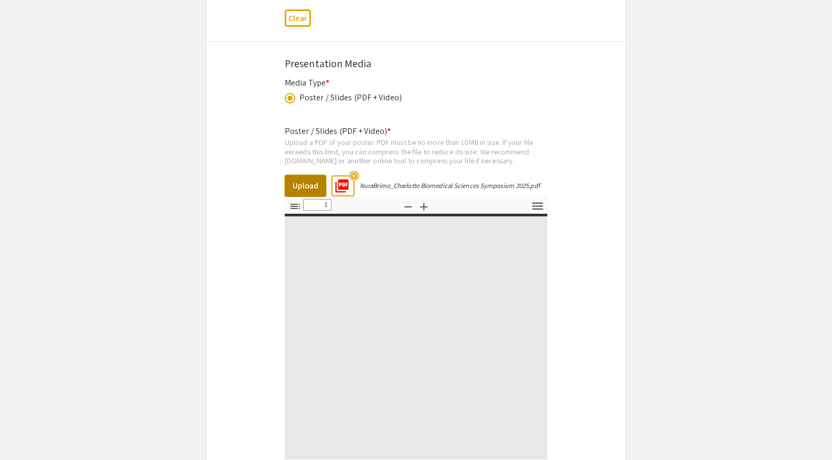
type input "0"
select select "custom"
type input "1"
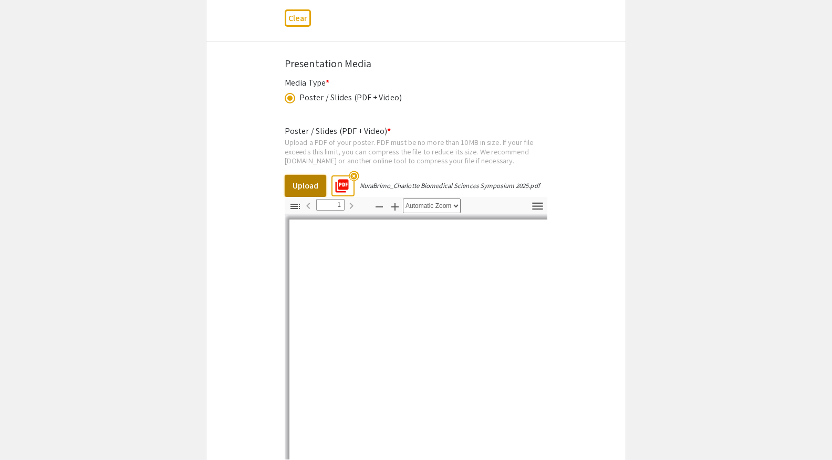
select select "auto"
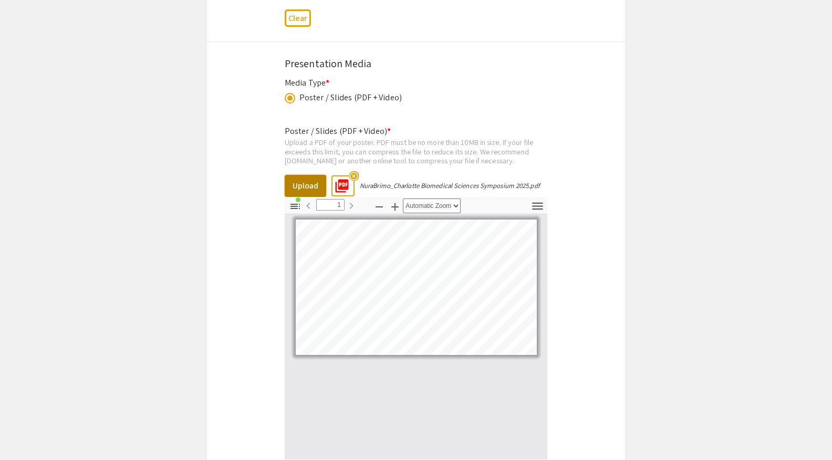
click at [306, 185] on button "Upload" at bounding box center [305, 186] width 41 height 22
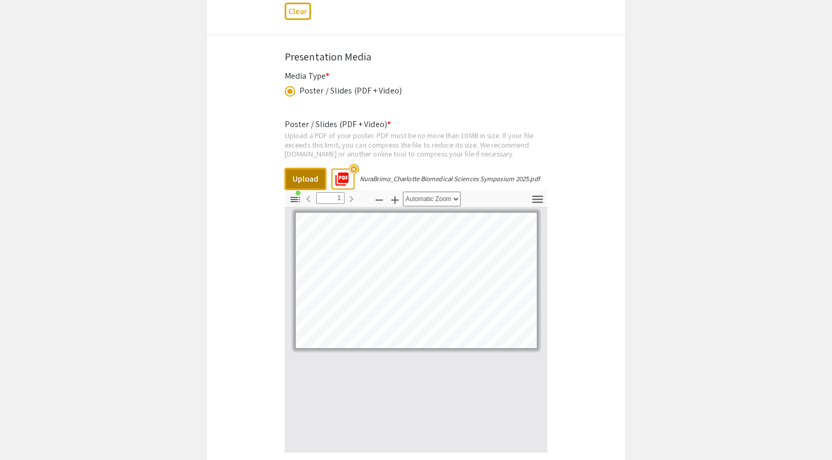
scroll to position [3263, 0]
click at [543, 206] on icon "button" at bounding box center [538, 199] width 14 height 14
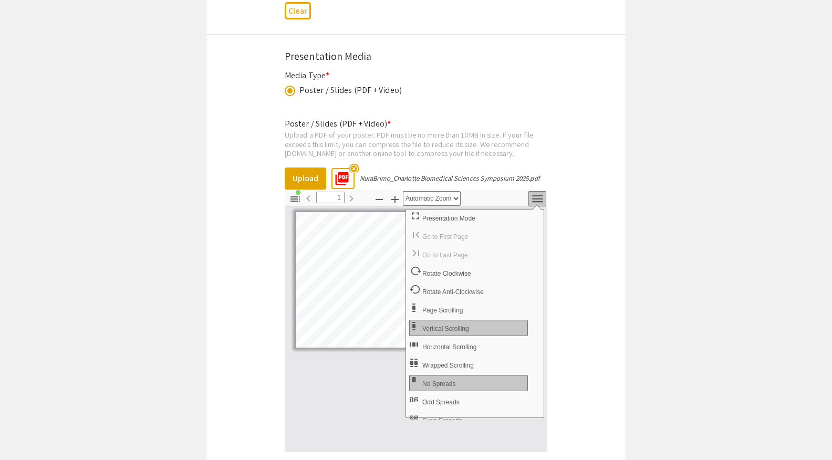
click at [543, 206] on icon "button" at bounding box center [538, 199] width 14 height 14
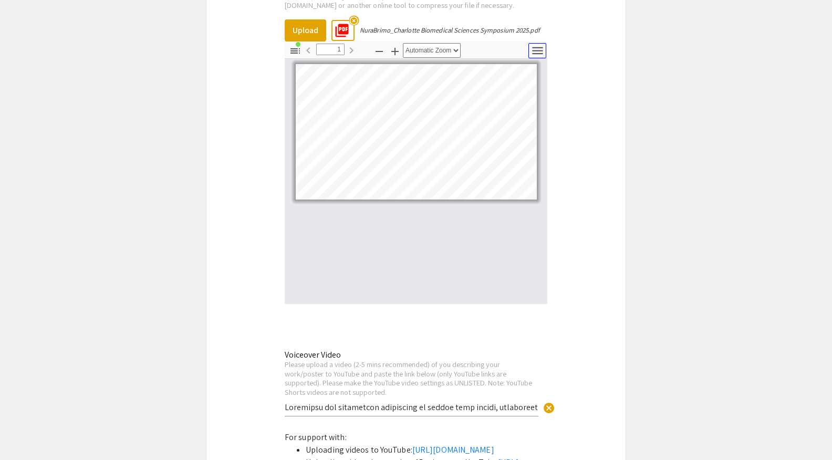
scroll to position [3562, 0]
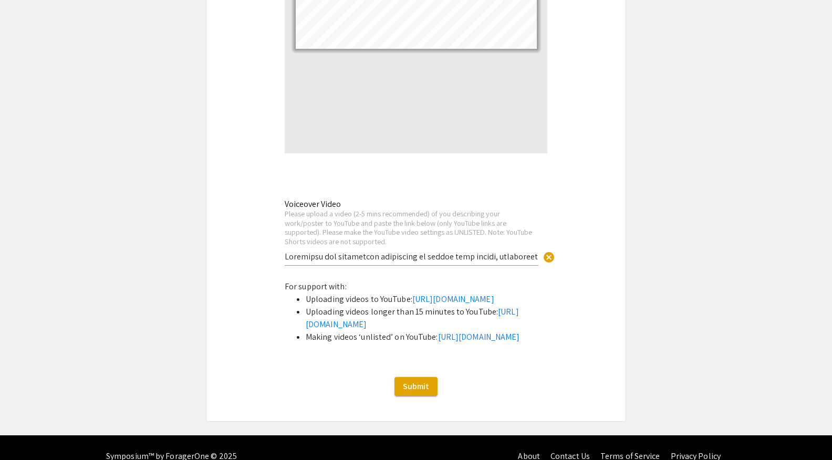
click at [344, 262] on input "text" at bounding box center [412, 256] width 254 height 11
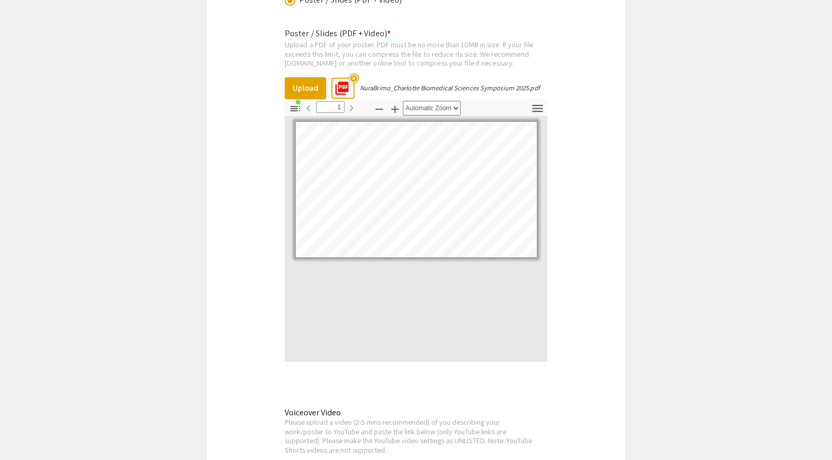
scroll to position [3257, 0]
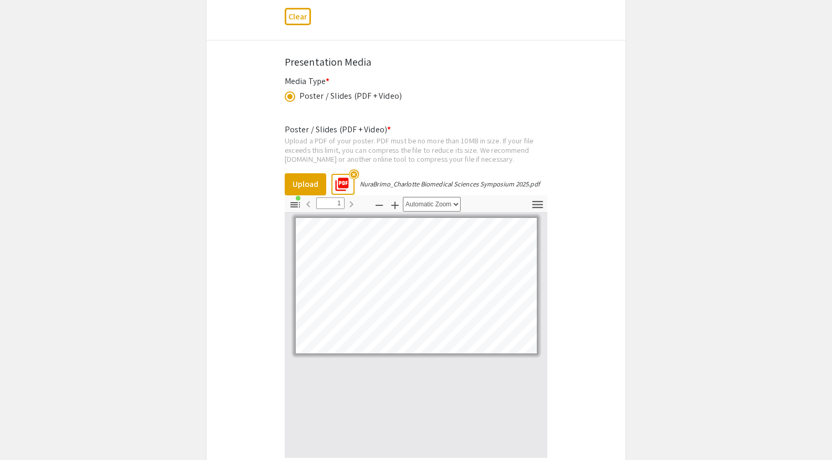
click at [357, 177] on mat-icon "highlight_off" at bounding box center [354, 174] width 10 height 10
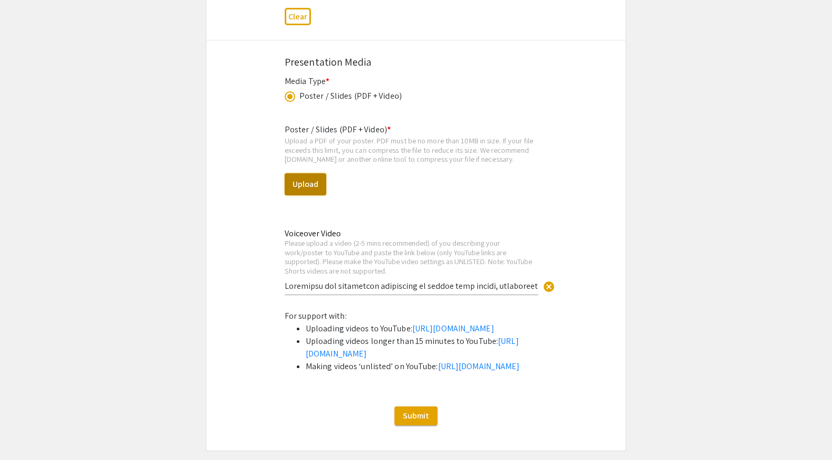
click at [321, 186] on button "Upload" at bounding box center [305, 184] width 41 height 22
click at [385, 318] on div "For support with: Uploading videos to YouTube: https://support.google.com/youtu…" at bounding box center [416, 345] width 263 height 71
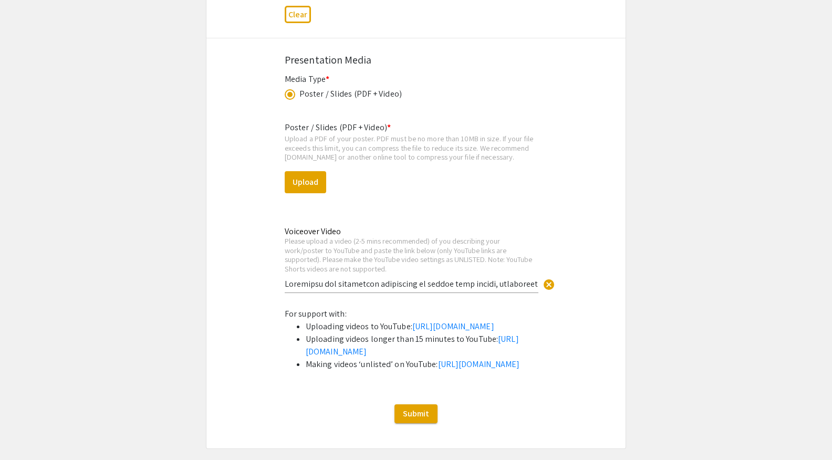
scroll to position [3258, 0]
click at [408, 294] on div "Voiceover Video Please upload a video (2-5 mins recommended) of you describing …" at bounding box center [412, 255] width 254 height 77
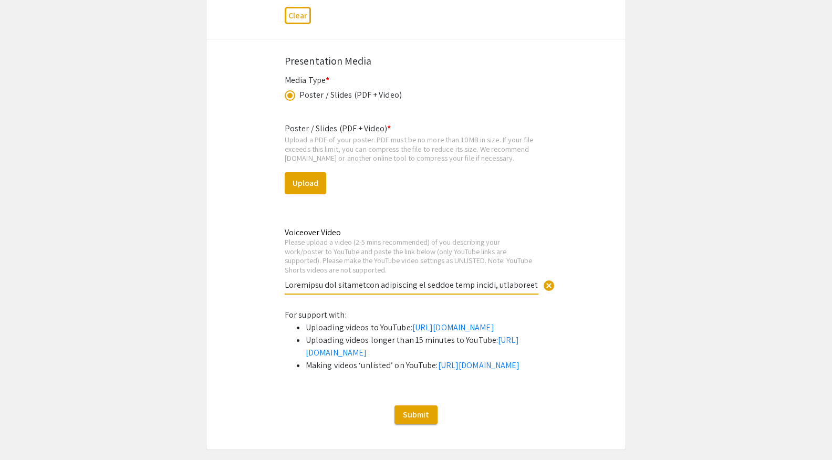
click at [375, 286] on input "text" at bounding box center [412, 284] width 254 height 11
drag, startPoint x: 286, startPoint y: 289, endPoint x: 530, endPoint y: 303, distance: 243.6
click at [528, 304] on div "Voiceover Video Please upload a video (2-5 mins recommended) of you describing …" at bounding box center [412, 260] width 254 height 87
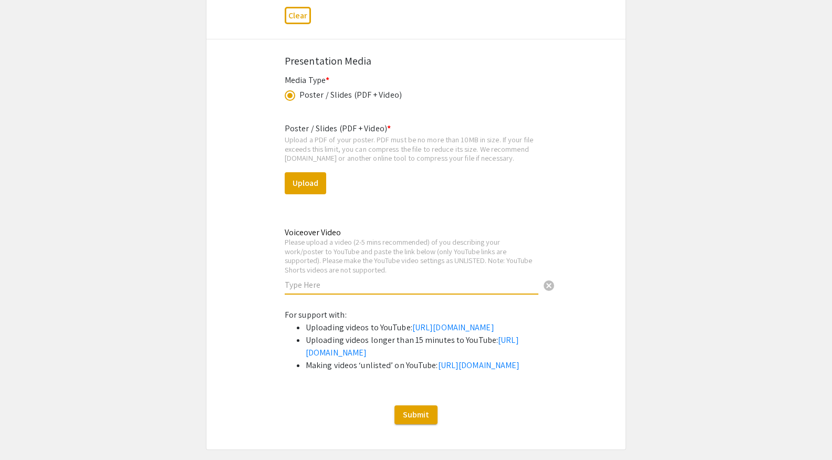
click at [334, 290] on input "text" at bounding box center [412, 284] width 254 height 11
paste input "https://youtube.com/shorts/Djlj232Dcq8"
type input "https://youtube.com/shorts/Djlj232Dcq8"
click at [462, 307] on div "Voiceover Video Please upload a video (2-5 mins recommended) of you describing …" at bounding box center [416, 266] width 278 height 81
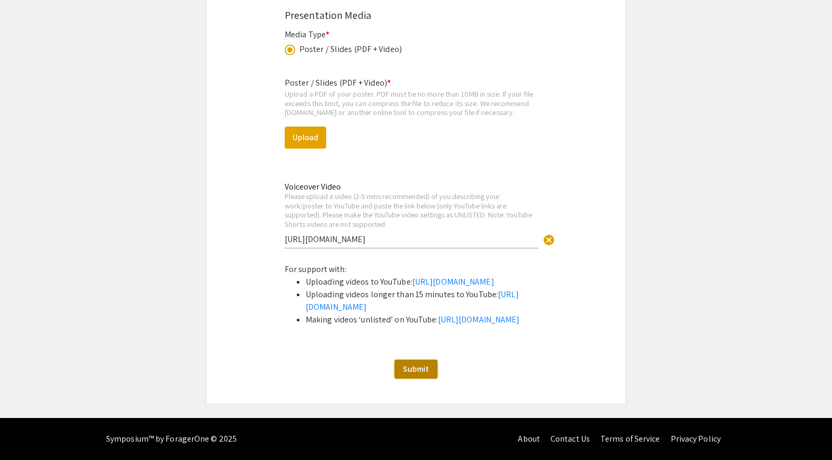
click at [421, 371] on span "Submit" at bounding box center [416, 369] width 26 height 11
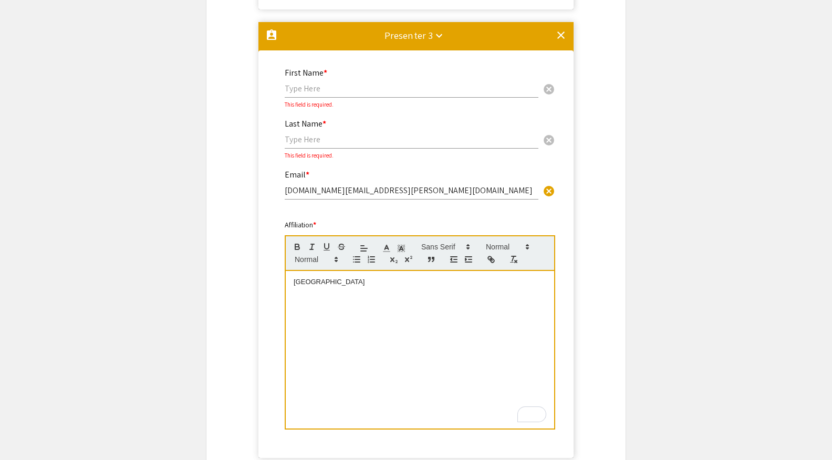
scroll to position [1169, 0]
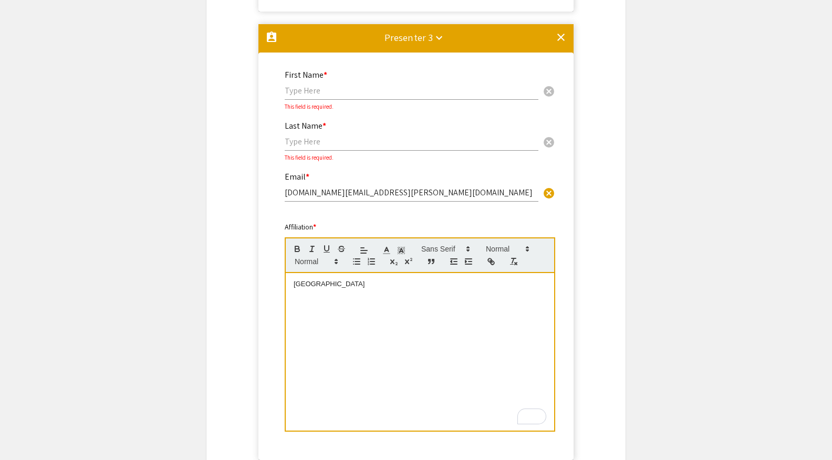
click at [298, 196] on input "christoph.schmidt@duke.edu" at bounding box center [412, 192] width 254 height 11
click at [308, 95] on input "text" at bounding box center [412, 90] width 254 height 11
paste input "christoph"
click at [289, 95] on input "christoph" at bounding box center [412, 90] width 254 height 11
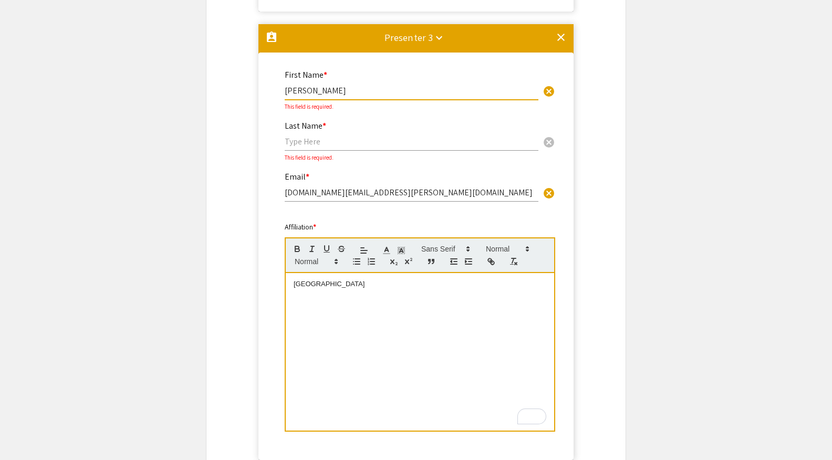
type input "Christoph"
click at [335, 195] on input "christoph.schmidt@duke.edu" at bounding box center [412, 192] width 254 height 11
click at [303, 151] on div "Last Name * cancel" at bounding box center [412, 131] width 254 height 40
click at [300, 146] on input "text" at bounding box center [412, 141] width 254 height 11
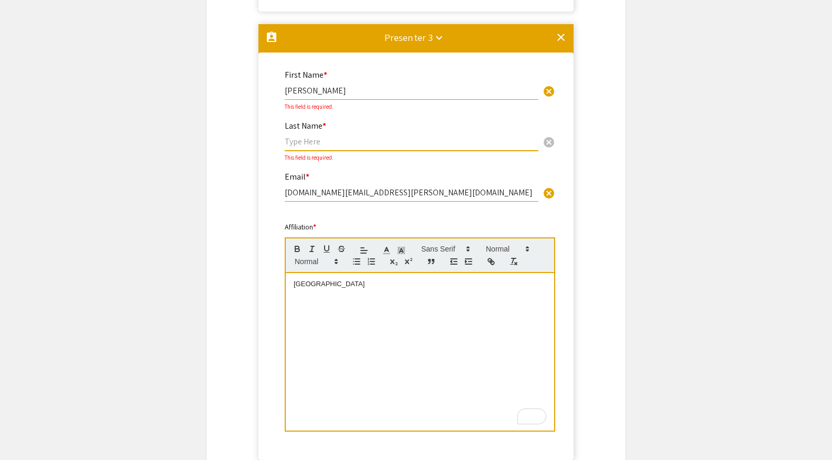
paste input "schmidt"
click at [289, 146] on input "schmidt" at bounding box center [412, 141] width 254 height 11
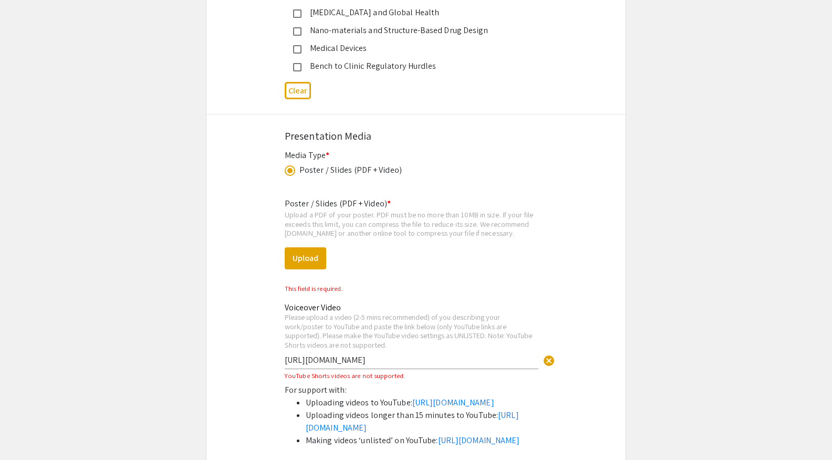
scroll to position [3373, 0]
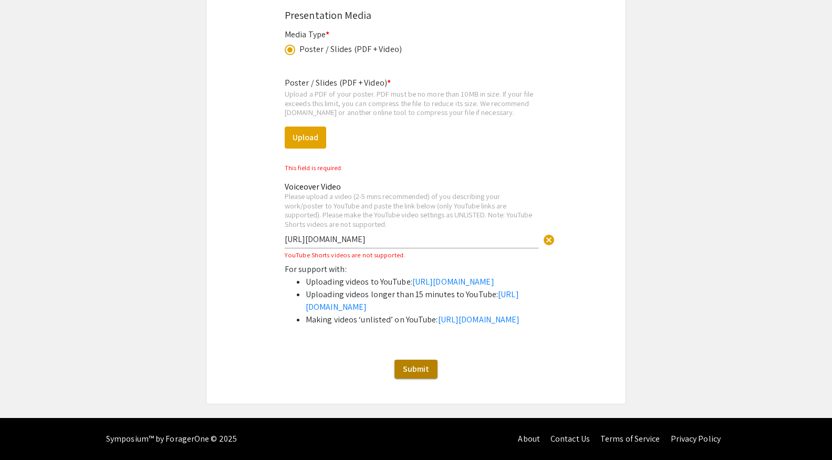
type input "Schmidt"
drag, startPoint x: 416, startPoint y: 367, endPoint x: 399, endPoint y: 331, distance: 40.2
drag, startPoint x: 460, startPoint y: 176, endPoint x: 251, endPoint y: 169, distance: 209.2
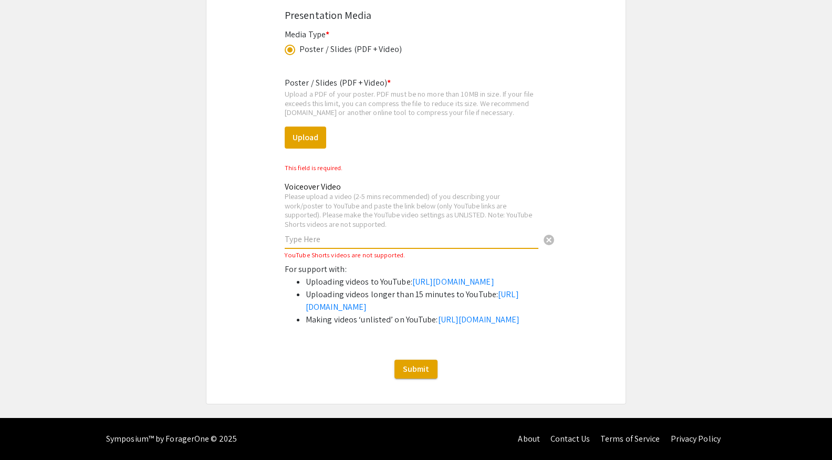
paste input "https://youtube.com/shorts/9Loe_uZDn2M"
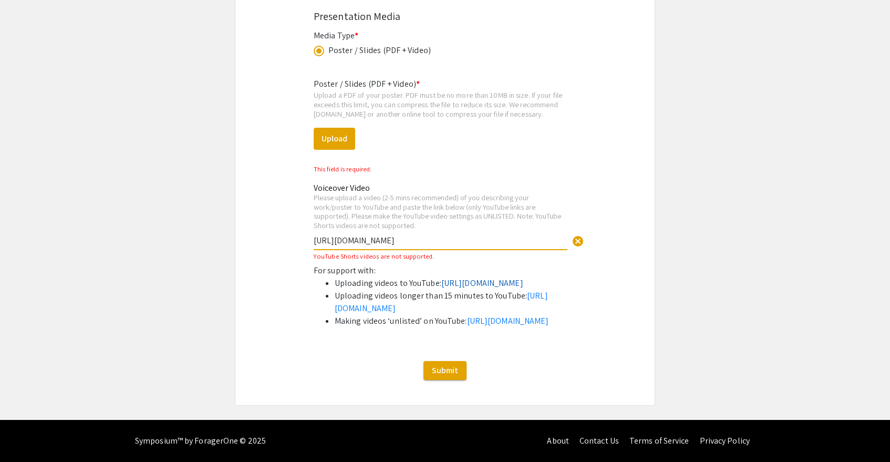
click at [441, 277] on link "https://support.google.com/youtube/answer/57407?co=GENIE.Platform%3DDesktop&hl=…" at bounding box center [482, 282] width 82 height 11
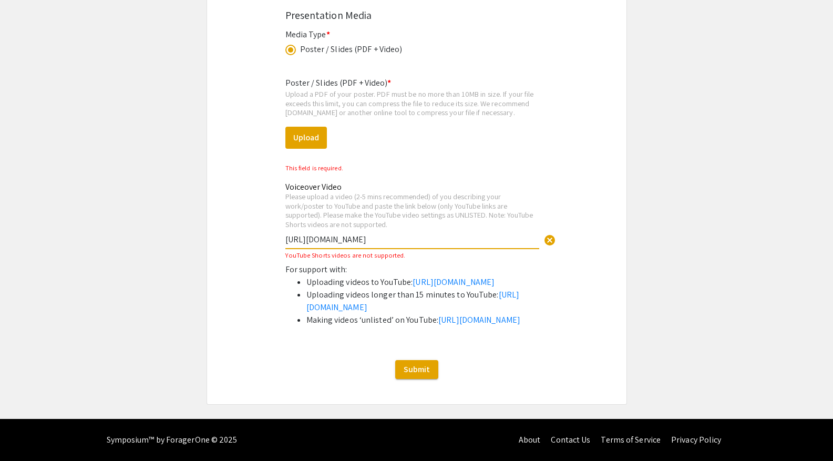
drag, startPoint x: 439, startPoint y: 180, endPoint x: 228, endPoint y: 180, distance: 210.6
paste input ".be/QhJ1jwd5m8s"
type input "https://youtu.be/QhJ1jwd5m8s"
click at [422, 375] on span "Submit" at bounding box center [416, 369] width 26 height 11
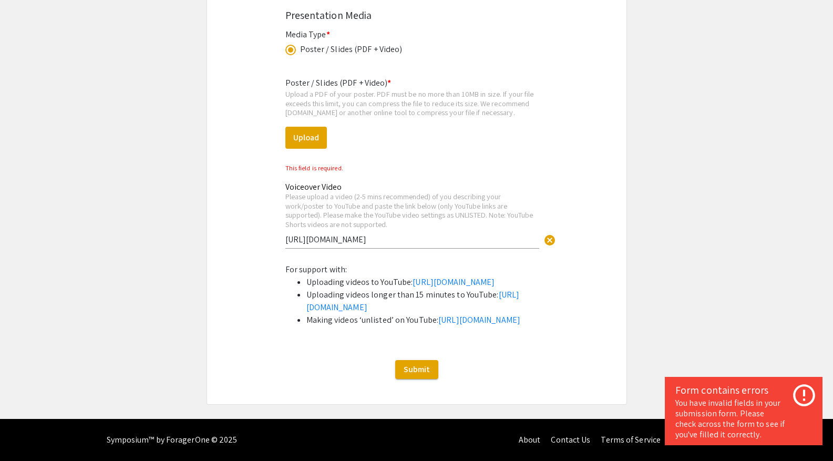
click at [437, 192] on div "Please upload a video (2-5 mins recommended) of you describing your work/poster…" at bounding box center [412, 210] width 254 height 37
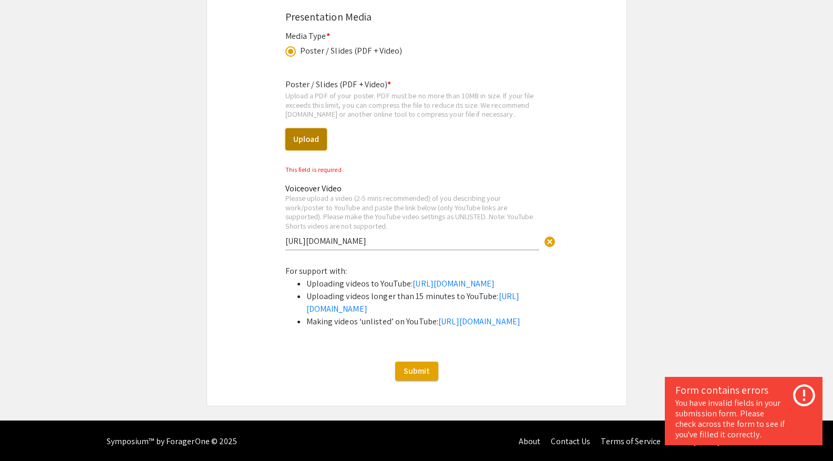
click at [297, 145] on button "Upload" at bounding box center [305, 139] width 41 height 22
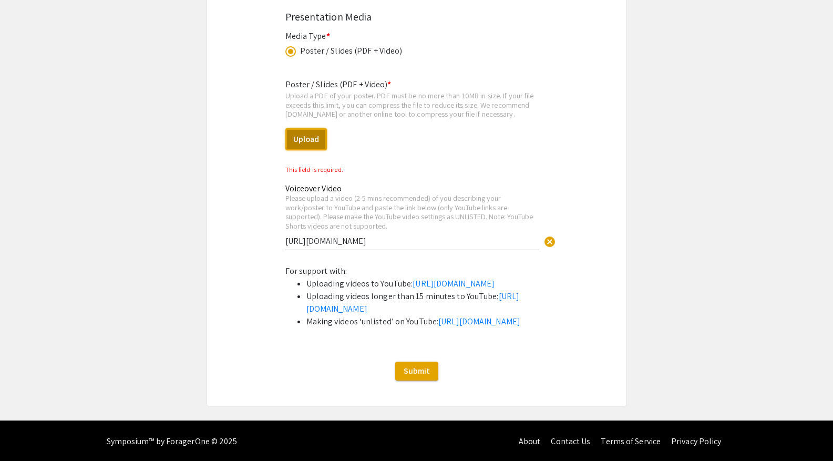
select select "custom"
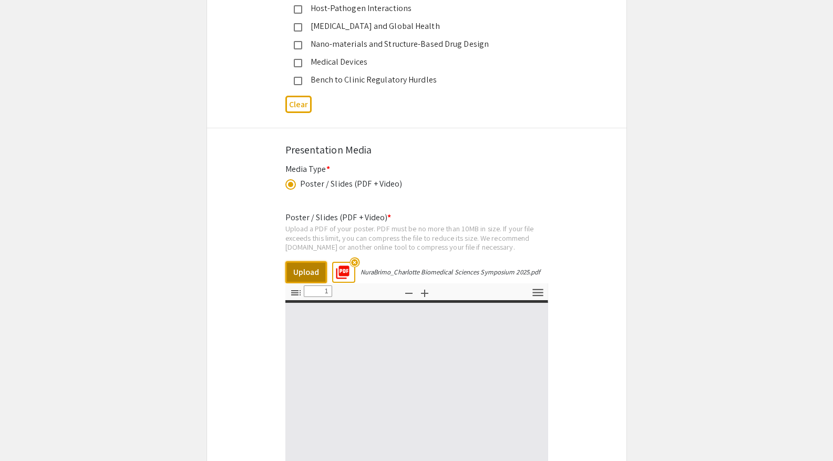
scroll to position [2917, 0]
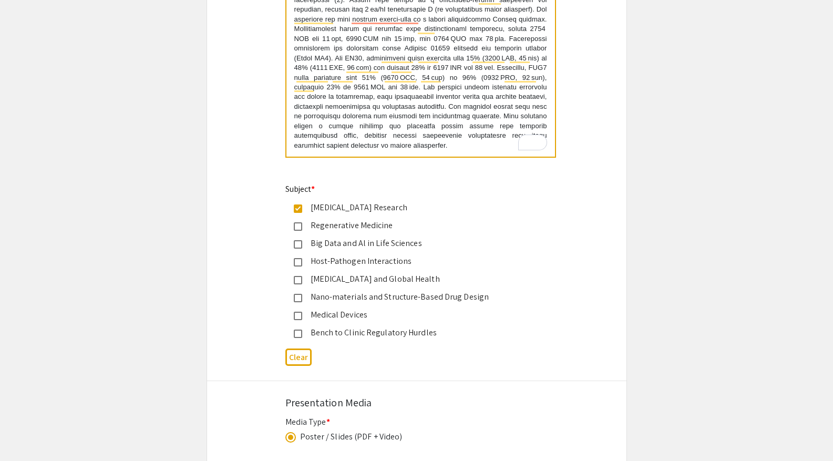
type input "0"
select select "custom"
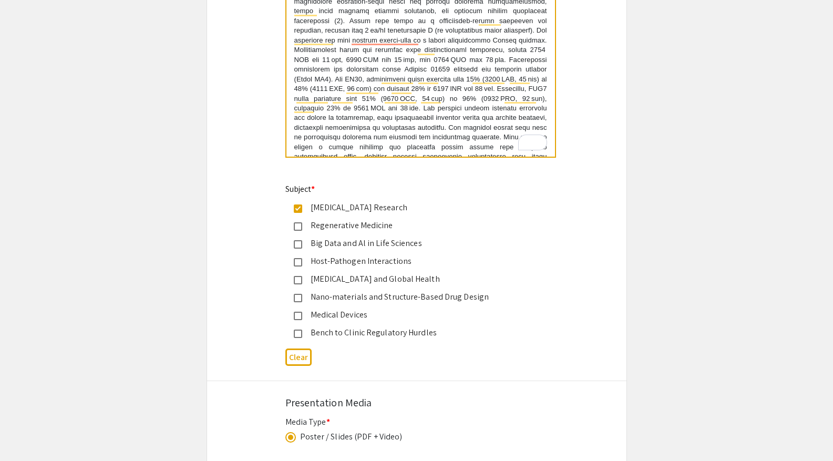
type input "1"
select select "auto"
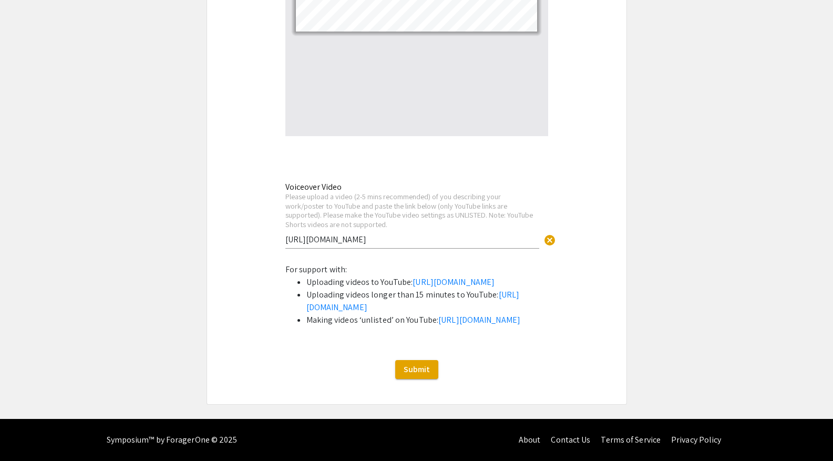
scroll to position [3648, 0]
click at [434, 366] on button "Submit" at bounding box center [416, 369] width 43 height 19
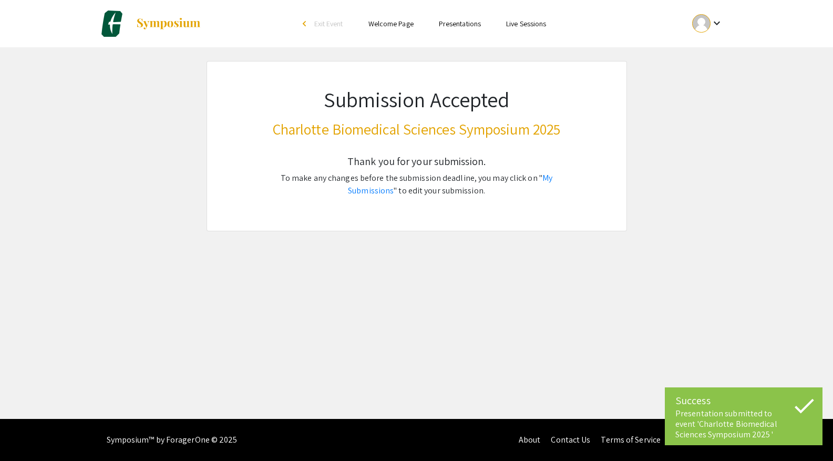
scroll to position [0, 0]
